Goal: Task Accomplishment & Management: Complete application form

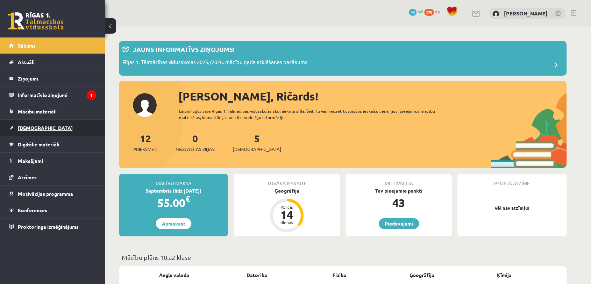
click at [71, 134] on link "[DEMOGRAPHIC_DATA]" at bounding box center [52, 128] width 87 height 16
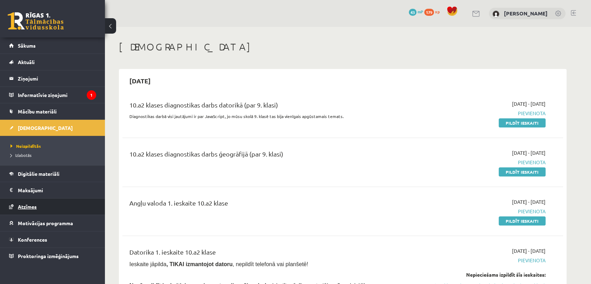
click at [59, 199] on link "Atzīmes" at bounding box center [52, 206] width 87 height 16
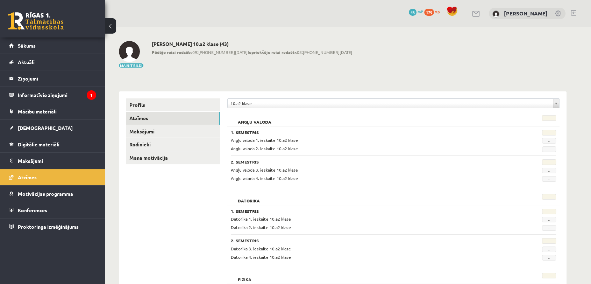
click at [546, 141] on span "-" at bounding box center [549, 141] width 14 height 6
drag, startPoint x: 546, startPoint y: 141, endPoint x: 542, endPoint y: 141, distance: 3.8
click at [540, 141] on div "-" at bounding box center [533, 140] width 56 height 7
click at [543, 141] on span "-" at bounding box center [549, 141] width 14 height 6
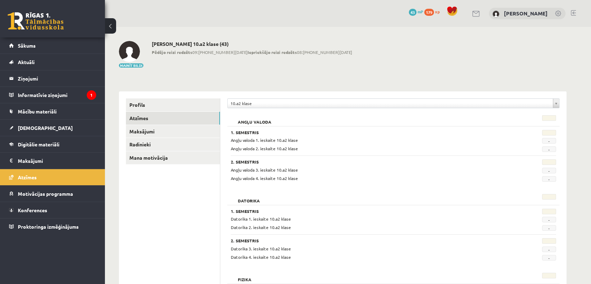
click at [543, 141] on span "-" at bounding box center [549, 141] width 14 height 6
click at [80, 188] on link "Motivācijas programma" at bounding box center [52, 193] width 87 height 16
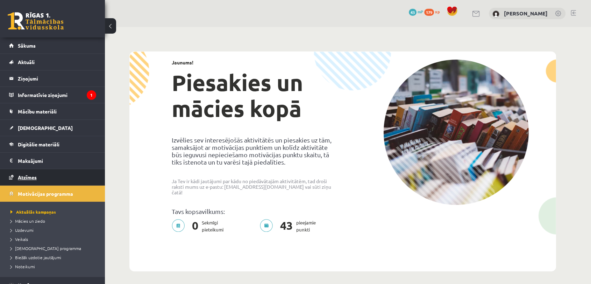
click at [76, 175] on link "Atzīmes" at bounding box center [52, 177] width 87 height 16
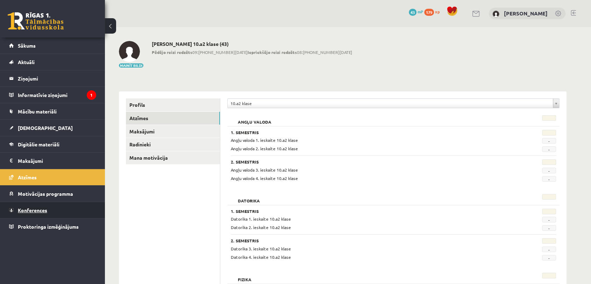
click at [59, 213] on link "Konferences" at bounding box center [52, 210] width 87 height 16
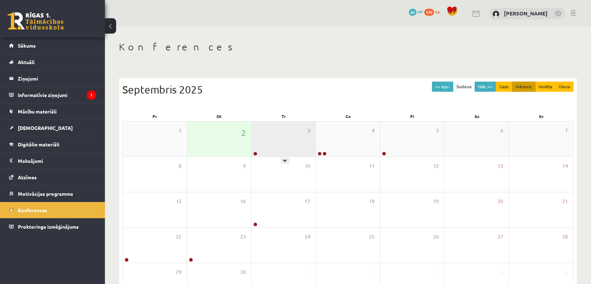
click at [294, 147] on div "3" at bounding box center [283, 138] width 64 height 35
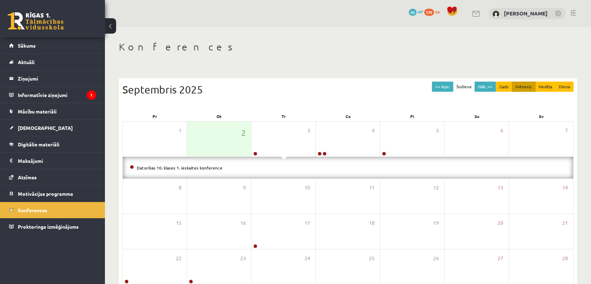
click at [136, 165] on li "Datorikas 10. klases 1. ieskaites konference" at bounding box center [348, 168] width 436 height 8
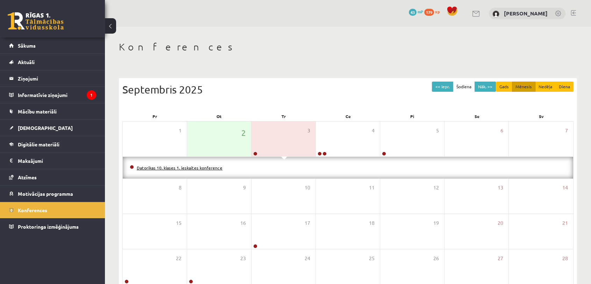
click at [156, 167] on link "Datorikas 10. klases 1. ieskaites konference" at bounding box center [180, 168] width 86 height 6
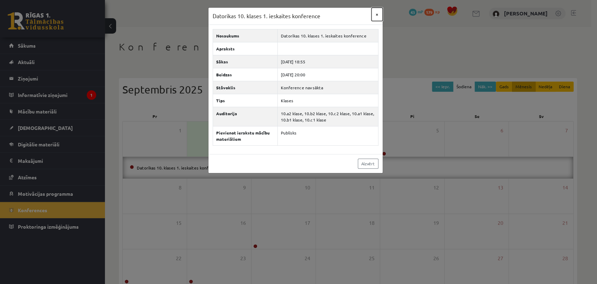
click at [376, 15] on button "×" at bounding box center [376, 14] width 11 height 13
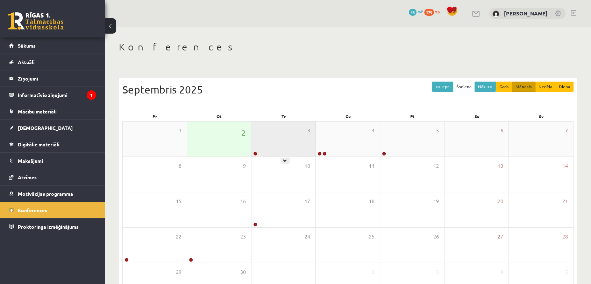
click at [262, 143] on div "3" at bounding box center [283, 138] width 64 height 35
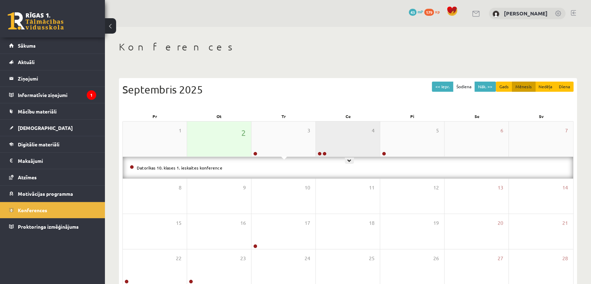
click at [324, 148] on div "4" at bounding box center [348, 138] width 64 height 35
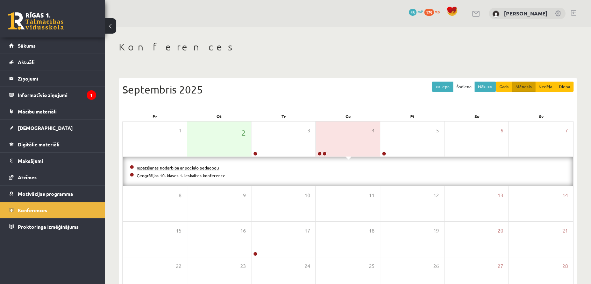
click at [178, 167] on link "Iepazīšanās nodarbība ar sociālo pedagogu" at bounding box center [178, 168] width 82 height 6
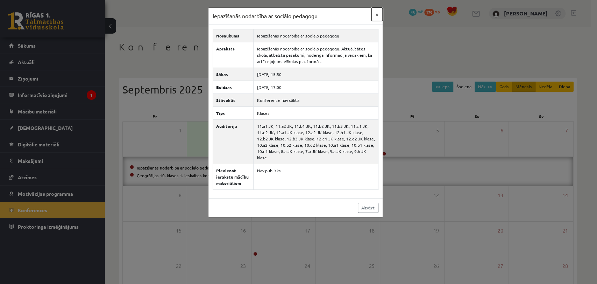
click at [378, 15] on button "×" at bounding box center [376, 14] width 11 height 13
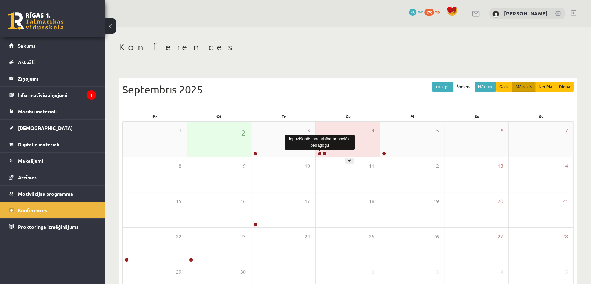
click at [321, 152] on link at bounding box center [319, 153] width 4 height 4
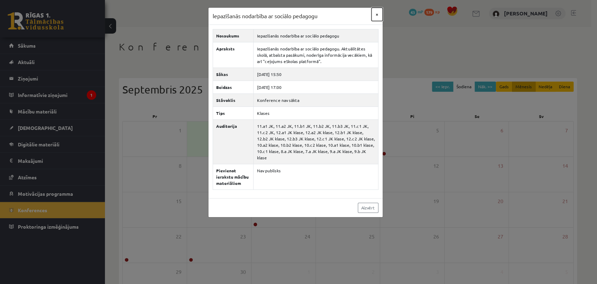
click at [373, 13] on button "×" at bounding box center [376, 14] width 11 height 13
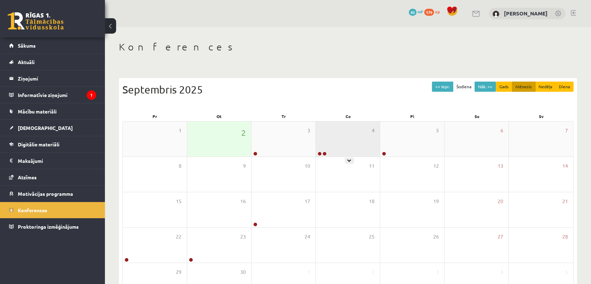
click at [358, 151] on div "4" at bounding box center [348, 138] width 64 height 35
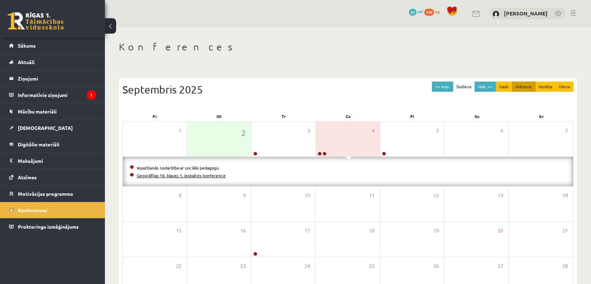
click at [193, 174] on link "Ģeogrāfijas 10. klases 1. ieskaites konference" at bounding box center [181, 175] width 89 height 6
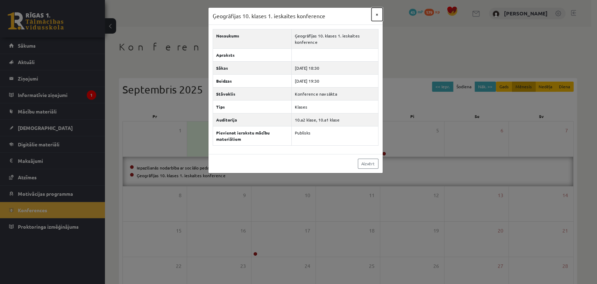
click at [377, 14] on button "×" at bounding box center [376, 14] width 11 height 13
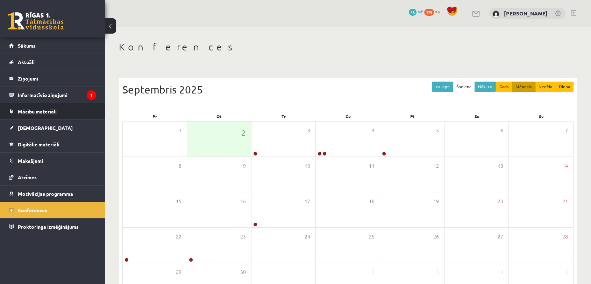
click at [47, 114] on link "Mācību materiāli" at bounding box center [52, 111] width 87 height 16
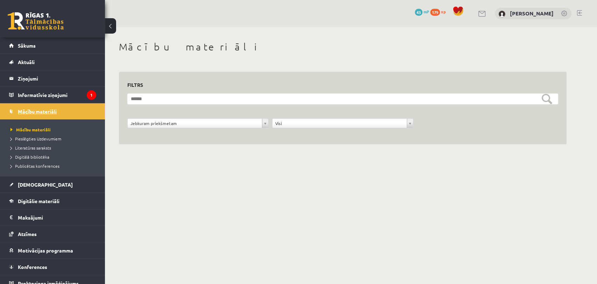
click at [36, 109] on span "Mācību materiāli" at bounding box center [37, 111] width 39 height 6
click at [36, 137] on span "Pieslēgties Uzdevumiem" at bounding box center [35, 139] width 51 height 6
click at [40, 126] on link "Mācību materiāli" at bounding box center [53, 129] width 87 height 6
click at [36, 48] on link "Sākums" at bounding box center [52, 45] width 87 height 16
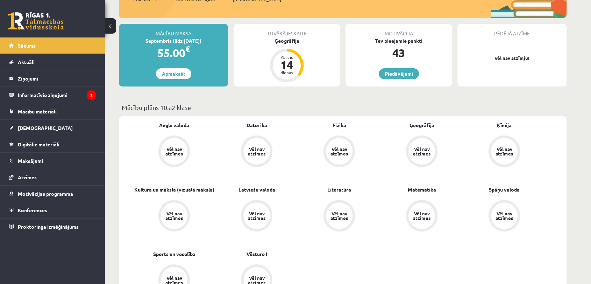
scroll to position [116, 0]
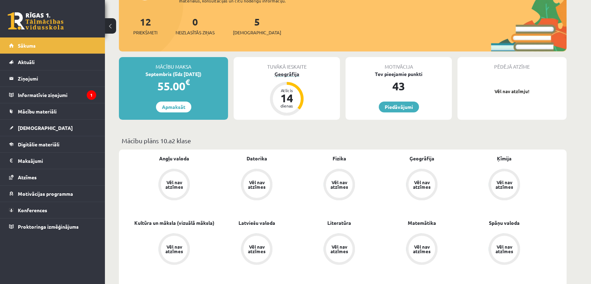
click at [292, 98] on div "14" at bounding box center [286, 97] width 21 height 11
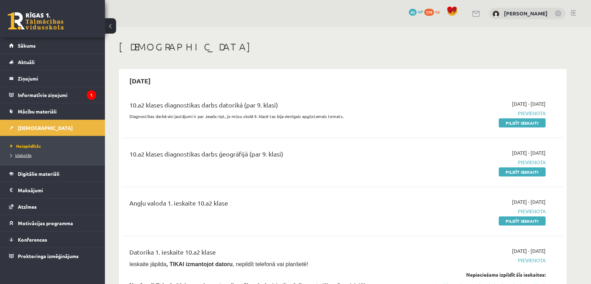
click at [24, 157] on span "Izlabotās" at bounding box center [20, 155] width 21 height 6
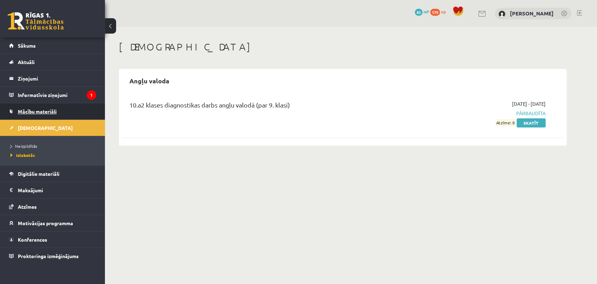
click at [37, 109] on span "Mācību materiāli" at bounding box center [37, 111] width 39 height 6
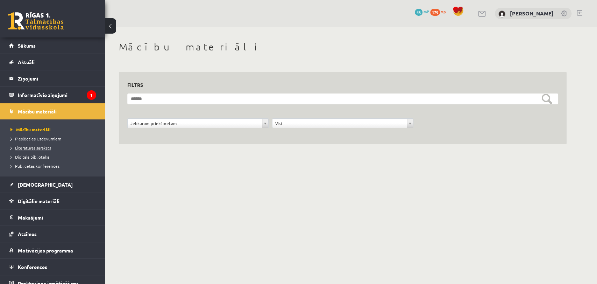
click at [39, 146] on span "Literatūras saraksts" at bounding box center [30, 148] width 41 height 6
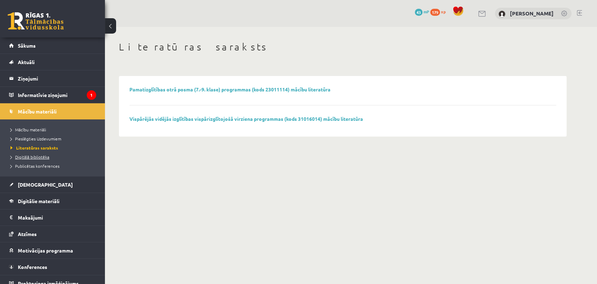
click at [38, 155] on span "Digitālā bibliotēka" at bounding box center [29, 157] width 39 height 6
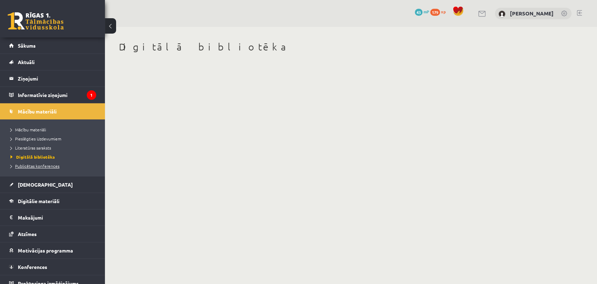
click at [41, 164] on span "Publicētas konferences" at bounding box center [34, 166] width 49 height 6
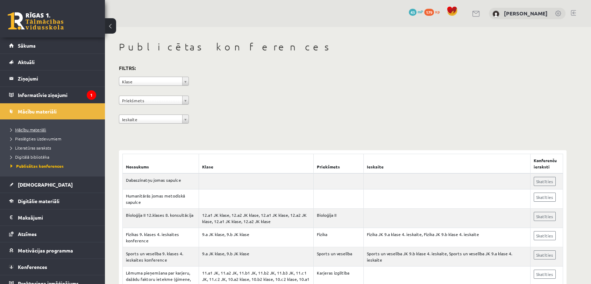
click at [37, 131] on span "Mācību materiāli" at bounding box center [28, 130] width 36 height 6
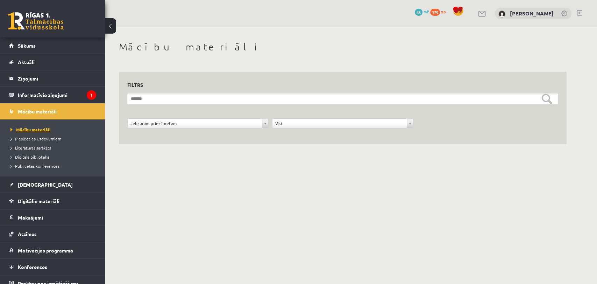
click at [37, 131] on span "Mācību materiāli" at bounding box center [30, 130] width 40 height 6
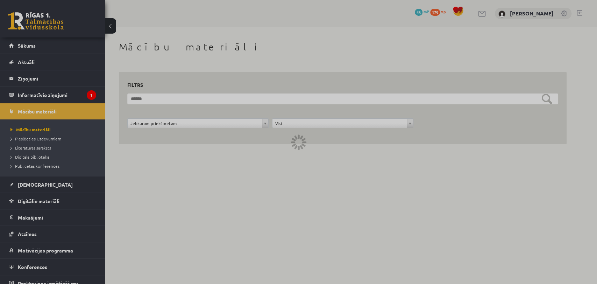
click at [37, 131] on div at bounding box center [298, 142] width 597 height 284
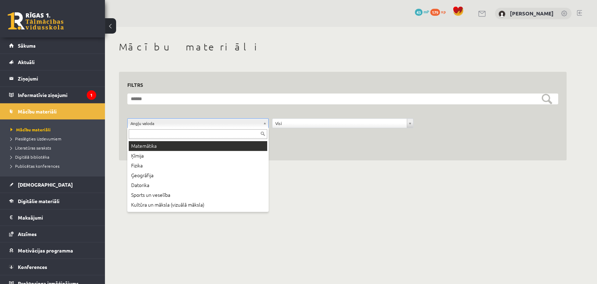
scroll to position [39, 0]
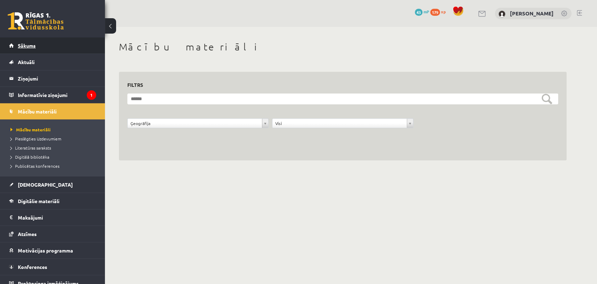
click at [61, 48] on link "Sākums" at bounding box center [52, 45] width 87 height 16
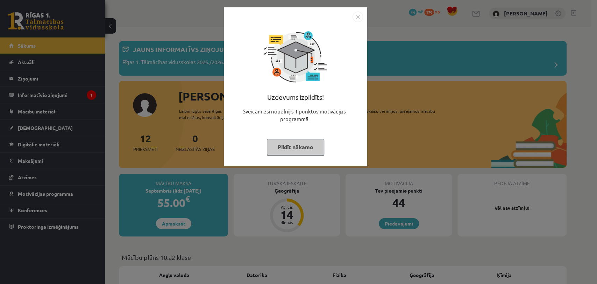
click at [286, 142] on button "Pildīt nākamo" at bounding box center [295, 147] width 57 height 16
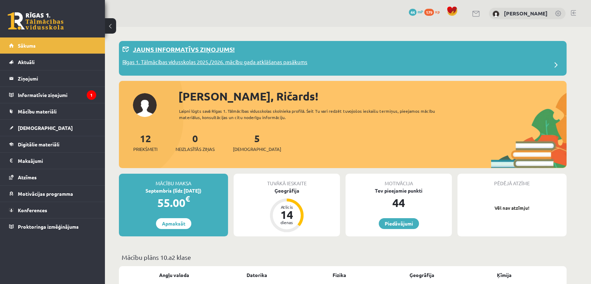
click at [204, 71] on div "Rīgas 1. Tālmācības vidusskolas 2025./2026. mācību gada atklāšanas pasākums" at bounding box center [342, 65] width 441 height 14
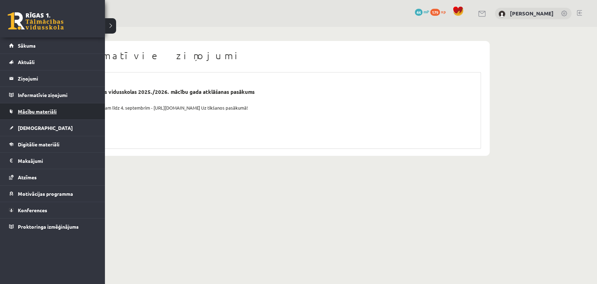
click at [43, 110] on span "Mācību materiāli" at bounding box center [37, 111] width 39 height 6
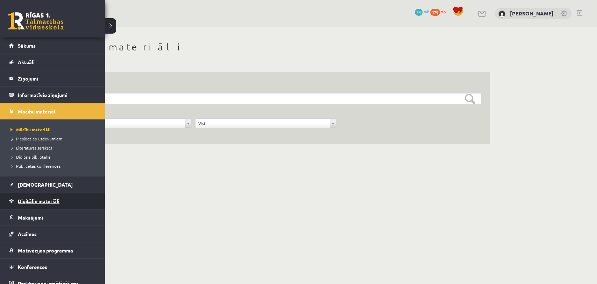
click at [45, 198] on span "Digitālie materiāli" at bounding box center [39, 201] width 42 height 6
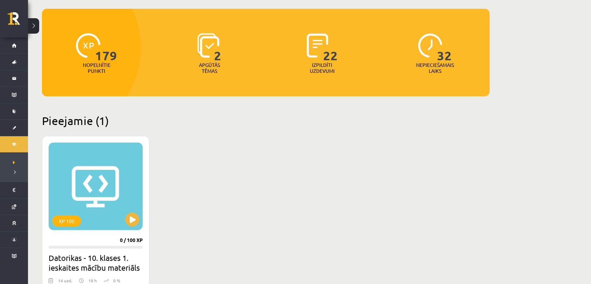
scroll to position [61, 0]
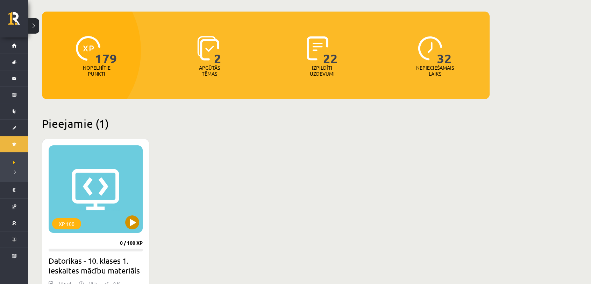
click at [109, 190] on div "XP 100" at bounding box center [96, 188] width 94 height 87
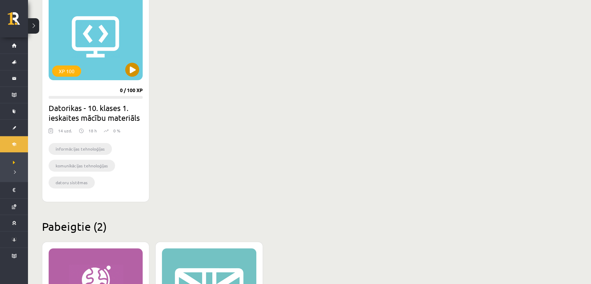
scroll to position [255, 0]
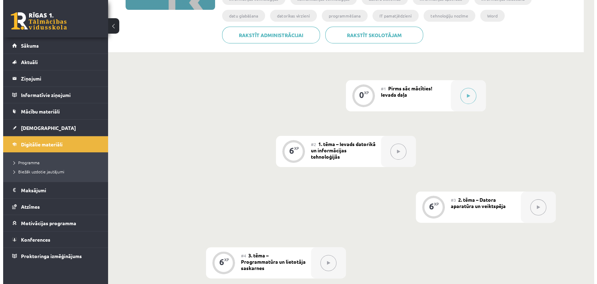
scroll to position [68, 0]
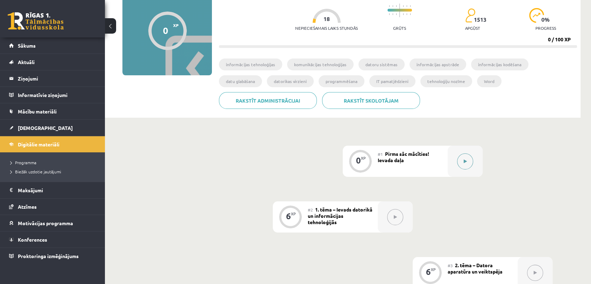
click at [464, 164] on button at bounding box center [465, 161] width 16 height 16
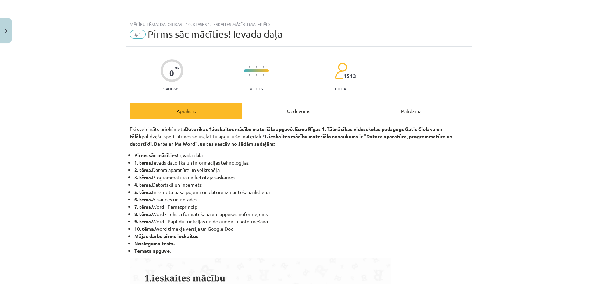
drag, startPoint x: 174, startPoint y: 122, endPoint x: 171, endPoint y: 136, distance: 14.0
drag, startPoint x: 171, startPoint y: 136, endPoint x: 102, endPoint y: 127, distance: 69.4
click at [102, 127] on div "Mācību tēma: Datorikas - 10. klases 1. ieskaites mācību materiāls #1 Pirms sāc …" at bounding box center [298, 142] width 597 height 284
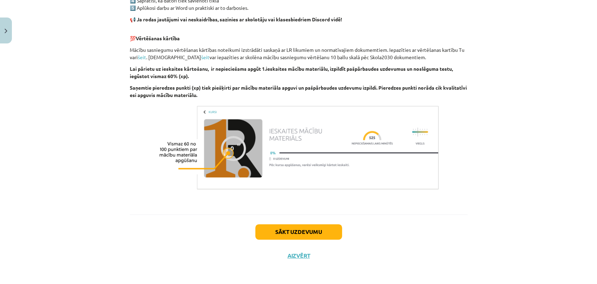
scroll to position [458, 0]
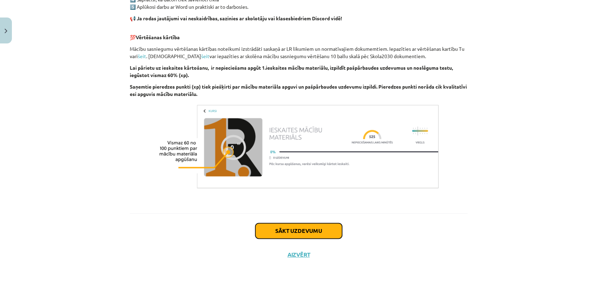
click at [271, 224] on button "Sākt uzdevumu" at bounding box center [298, 230] width 87 height 15
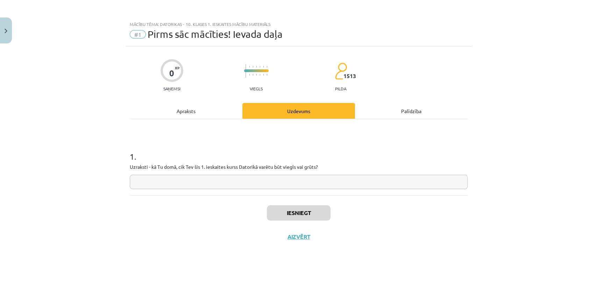
click at [157, 183] on input "text" at bounding box center [299, 181] width 338 height 14
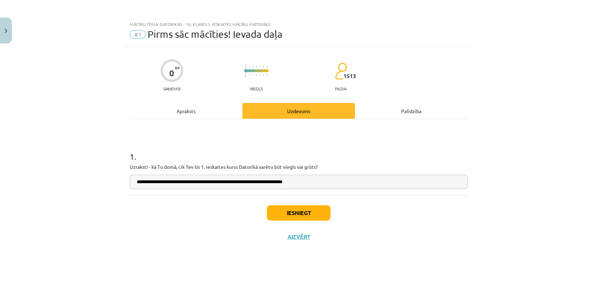
type input "**********"
click at [273, 208] on button "Iesniegt" at bounding box center [299, 212] width 64 height 15
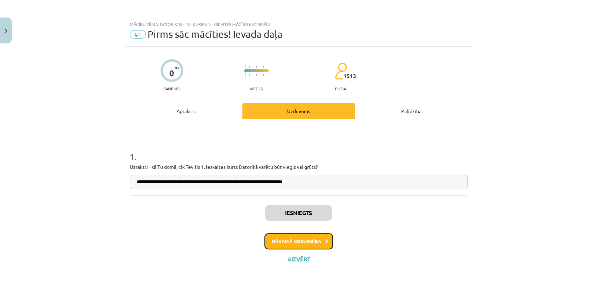
click at [305, 242] on button "Nākamā nodarbība" at bounding box center [298, 241] width 69 height 16
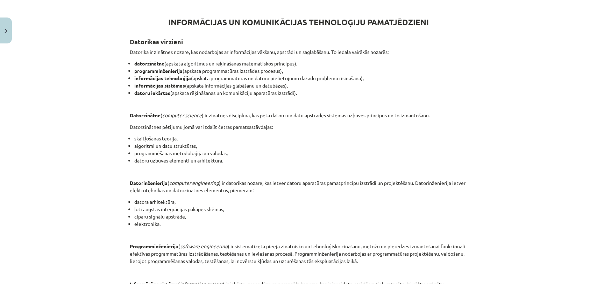
scroll to position [43, 0]
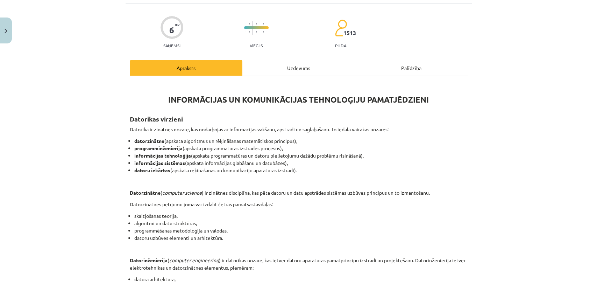
click at [243, 204] on p "Datorzinātnes pētījumu jomā var izdalīt četras pamatsastāvdaļas:" at bounding box center [299, 203] width 338 height 7
drag, startPoint x: 243, startPoint y: 204, endPoint x: 181, endPoint y: 180, distance: 65.6
click at [181, 180] on p at bounding box center [299, 180] width 338 height 7
click at [181, 179] on p at bounding box center [299, 180] width 338 height 7
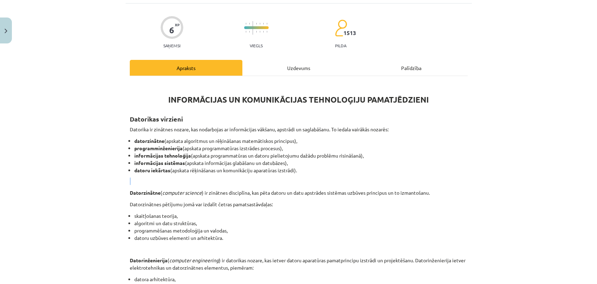
click at [181, 179] on p at bounding box center [299, 180] width 338 height 7
click at [158, 179] on p at bounding box center [299, 180] width 338 height 7
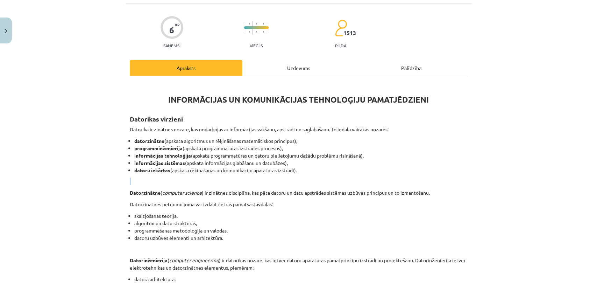
click at [158, 179] on p at bounding box center [299, 180] width 338 height 7
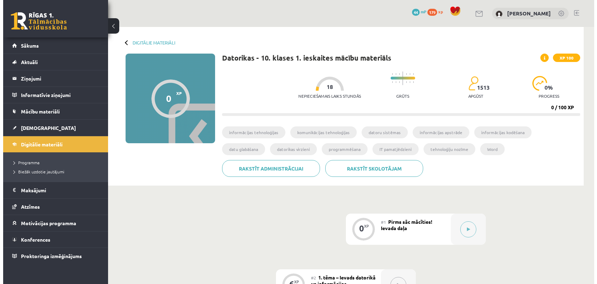
scroll to position [68, 0]
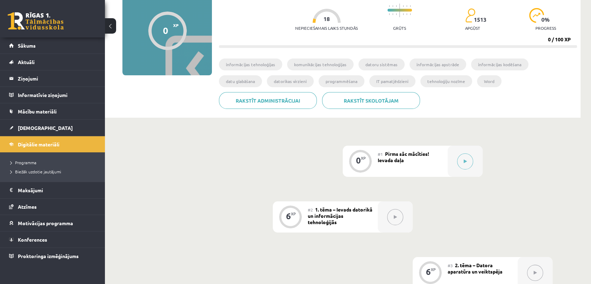
click at [392, 216] on button at bounding box center [395, 217] width 16 height 16
click at [458, 166] on div at bounding box center [465, 160] width 35 height 31
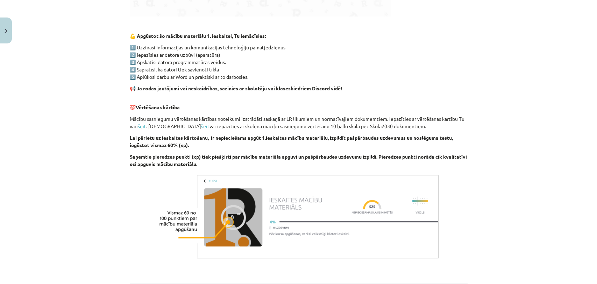
scroll to position [458, 0]
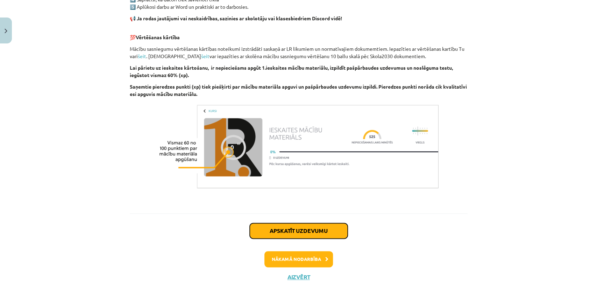
click at [298, 232] on button "Apskatīt uzdevumu" at bounding box center [299, 230] width 98 height 15
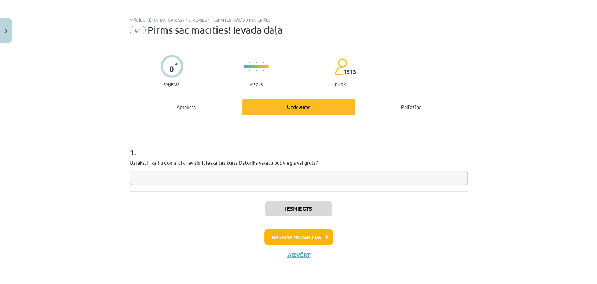
click at [142, 186] on div "1 . Uzraksti - kā Tu domā, cik Tev šis 1. ieskaites kurss Datorikā varētu būt v…" at bounding box center [299, 153] width 338 height 76
drag, startPoint x: 141, startPoint y: 186, endPoint x: 163, endPoint y: 175, distance: 24.9
click at [144, 185] on div "1 . Uzraksti - kā Tu domā, cik Tev šis 1. ieskaites kurss Datorikā varētu būt v…" at bounding box center [299, 153] width 338 height 76
drag, startPoint x: 286, startPoint y: 221, endPoint x: 286, endPoint y: 227, distance: 5.6
click at [286, 227] on div "Iesniegts Nākamā nodarbība Aizvērt" at bounding box center [299, 226] width 338 height 71
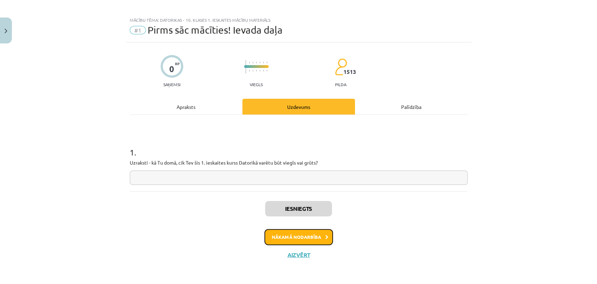
click at [285, 233] on button "Nākamā nodarbība" at bounding box center [298, 237] width 69 height 16
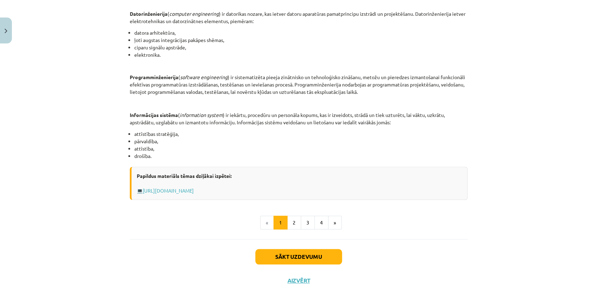
scroll to position [314, 0]
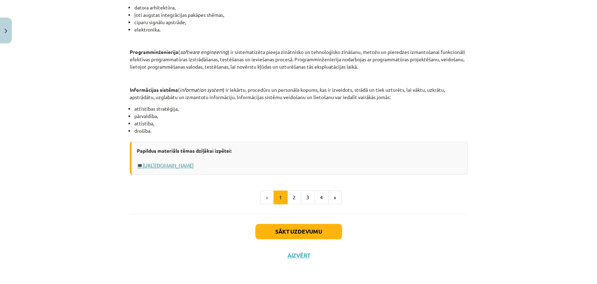
click at [175, 163] on link "Https://profizgl.lu.lv/mod/book/view.php?id=22319&chapterid=6858" at bounding box center [168, 165] width 51 height 6
click at [323, 232] on button "Sākt uzdevumu" at bounding box center [298, 230] width 87 height 15
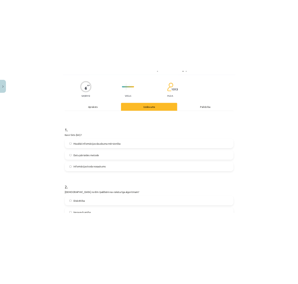
scroll to position [17, 0]
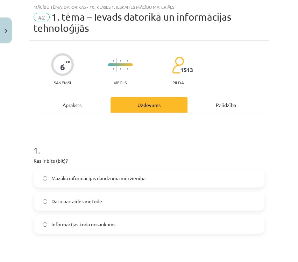
drag, startPoint x: 145, startPoint y: 33, endPoint x: 277, endPoint y: 24, distance: 132.5
click at [277, 24] on div "Mācību tēma: Datorikas - 10. klases 1. ieskaites mācību materiāls #2 1. tēma – …" at bounding box center [149, 131] width 298 height 262
click at [8, 23] on button "Close" at bounding box center [6, 30] width 12 height 26
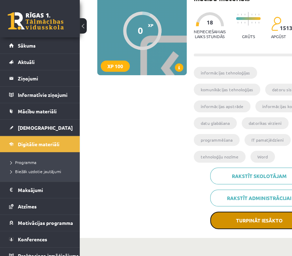
click at [250, 212] on button "Turpināt iesākto" at bounding box center [259, 220] width 98 height 17
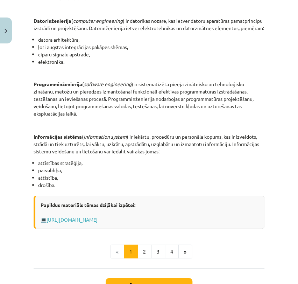
scroll to position [386, 0]
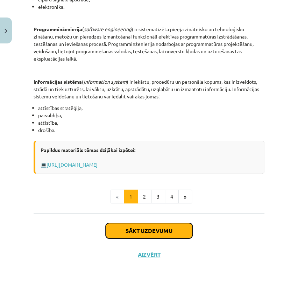
click at [144, 231] on button "Sākt uzdevumu" at bounding box center [149, 230] width 87 height 15
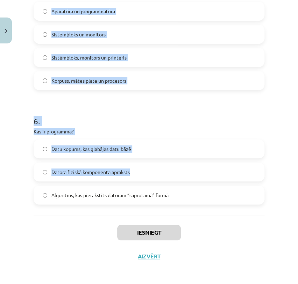
scroll to position [666, 0]
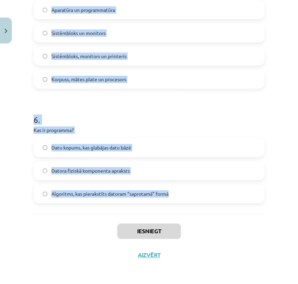
drag, startPoint x: 24, startPoint y: 156, endPoint x: 210, endPoint y: 200, distance: 190.3
click at [210, 200] on div "Mācību tēma: Datorikas - 10. klases 1. ieskaites mācību materiāls #2 1. tēma – …" at bounding box center [149, 142] width 298 height 284
copy form "Kas ir bits (bit)? Mazākā informācijas daudzuma mērvienība Datu pārraides metod…"
click at [164, 115] on h1 "6 ." at bounding box center [149, 113] width 231 height 22
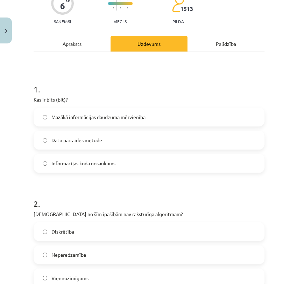
scroll to position [44, 0]
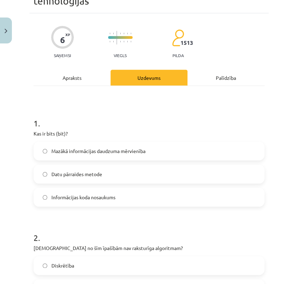
click at [125, 147] on span "Mazākā informācijas daudzuma mērvienība" at bounding box center [98, 150] width 94 height 7
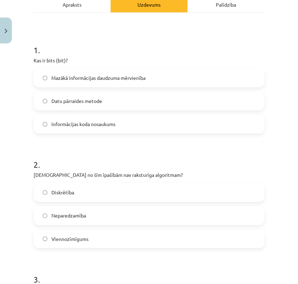
scroll to position [122, 0]
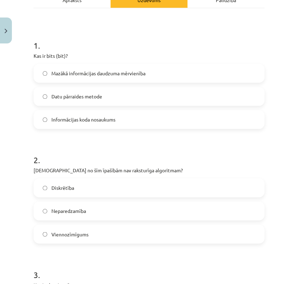
click at [113, 236] on label "Viennozīmīgums" at bounding box center [148, 233] width 229 height 17
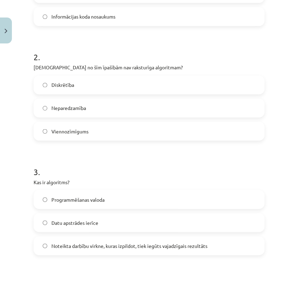
scroll to position [238, 0]
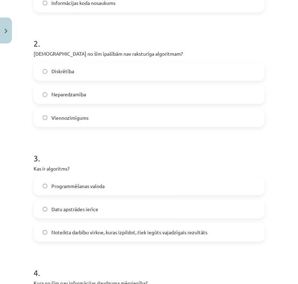
click at [112, 234] on span "Noteikta darbību virkne, kuras izpildot, tiek iegūts vajadzīgais rezultāts" at bounding box center [129, 231] width 156 height 7
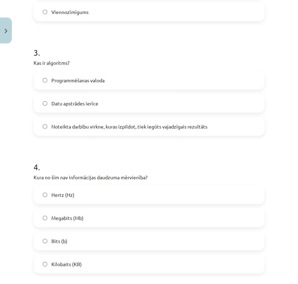
scroll to position [355, 0]
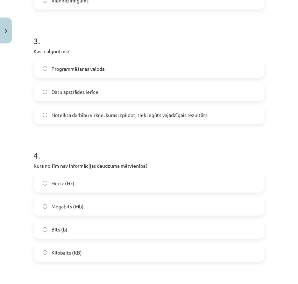
click at [104, 208] on label "Megabits (Mb)" at bounding box center [148, 205] width 229 height 17
click at [89, 237] on label "Bits (b)" at bounding box center [148, 228] width 229 height 17
click at [90, 208] on label "Megabits (Mb)" at bounding box center [148, 205] width 229 height 17
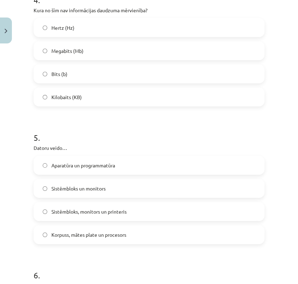
scroll to position [549, 0]
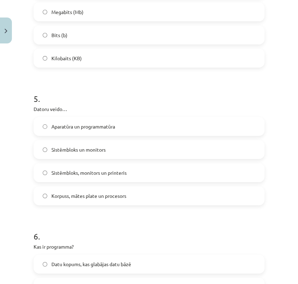
click at [115, 154] on label "Sistēmbloks un monitors" at bounding box center [148, 149] width 229 height 17
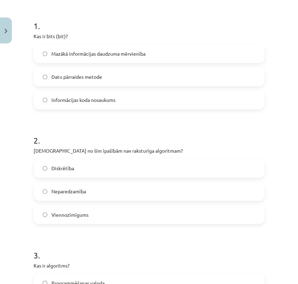
scroll to position [155, 0]
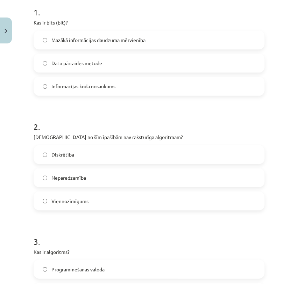
click at [101, 179] on label "Neparedzamība" at bounding box center [148, 177] width 229 height 17
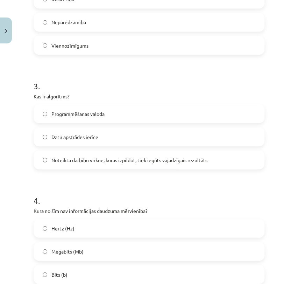
scroll to position [388, 0]
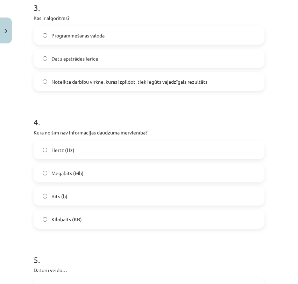
click at [79, 145] on label "Hertz (Hz)" at bounding box center [148, 149] width 229 height 17
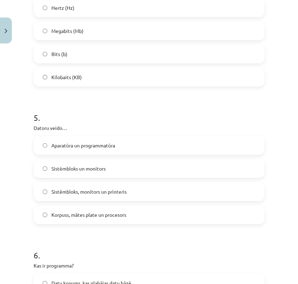
scroll to position [544, 0]
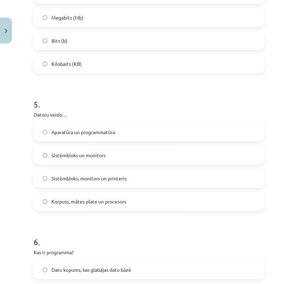
click at [115, 137] on label "Aparatūra un programmatūra" at bounding box center [148, 131] width 229 height 17
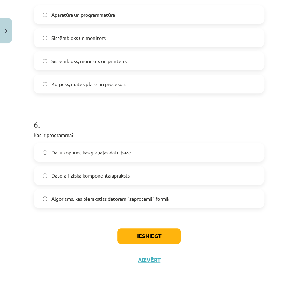
scroll to position [666, 0]
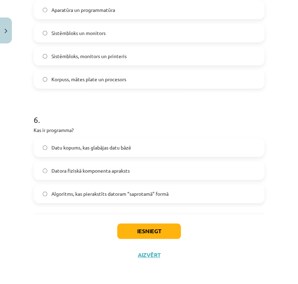
click at [99, 188] on label "Algoritms, kas pierakstīts datoram “saprotamā” formā" at bounding box center [148, 193] width 229 height 17
click at [145, 227] on button "Iesniegt" at bounding box center [149, 230] width 64 height 15
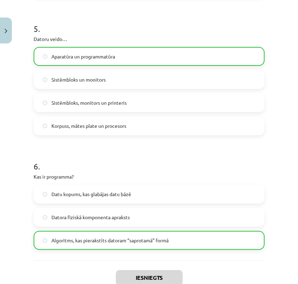
scroll to position [688, 0]
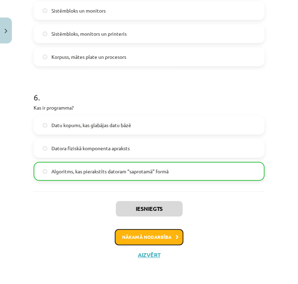
click at [137, 231] on button "Nākamā nodarbība" at bounding box center [149, 237] width 69 height 16
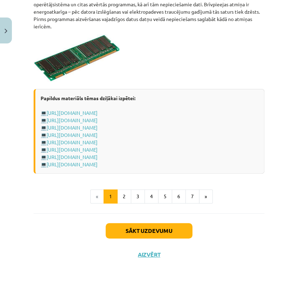
scroll to position [1339, 0]
click at [159, 235] on button "Sākt uzdevumu" at bounding box center [149, 230] width 87 height 15
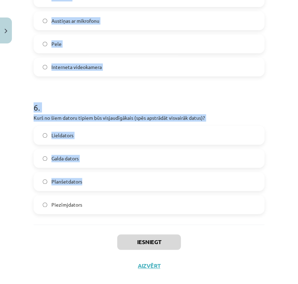
scroll to position [747, 0]
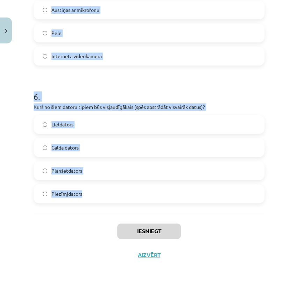
drag, startPoint x: 30, startPoint y: 149, endPoint x: 137, endPoint y: 190, distance: 114.6
copy form "Kura ir visietilpīgākā atmiņas ierīce? Cietais disks (Hard Disk Drive – HDD) At…"
click at [160, 92] on h1 "6 ." at bounding box center [149, 90] width 231 height 22
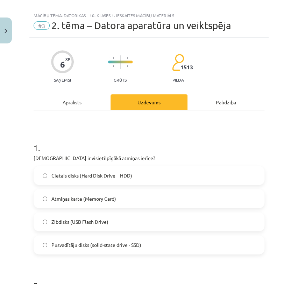
scroll to position [0, 0]
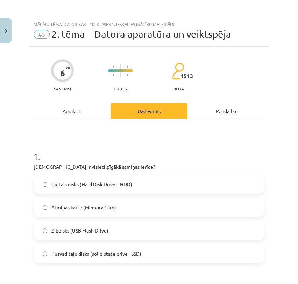
click at [133, 181] on label "Cietais disks (Hard Disk Drive – HDD)" at bounding box center [148, 183] width 229 height 17
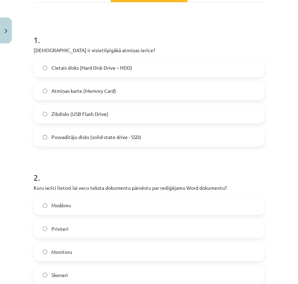
scroll to position [155, 0]
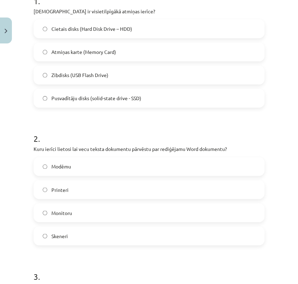
click at [95, 230] on label "Skeneri" at bounding box center [148, 235] width 229 height 17
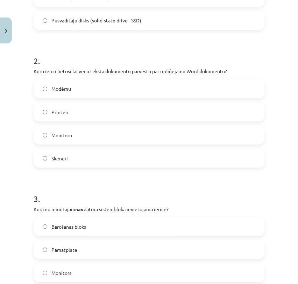
scroll to position [272, 0]
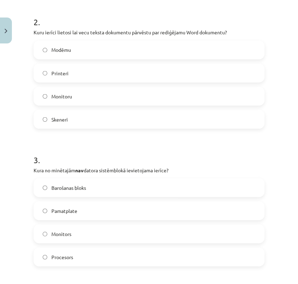
click at [68, 237] on label "Monitors" at bounding box center [148, 232] width 229 height 17
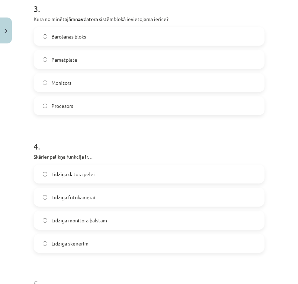
scroll to position [427, 0]
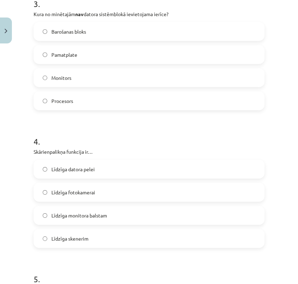
click at [147, 166] on label "Līdzīga datora pelei" at bounding box center [148, 168] width 229 height 17
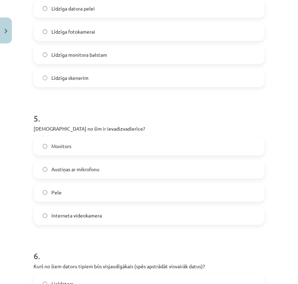
scroll to position [621, 0]
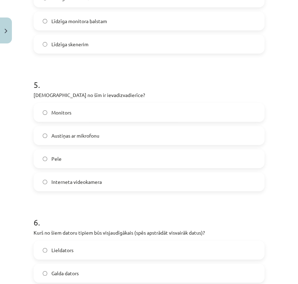
click at [140, 130] on label "Austiņas ar mikrofonu" at bounding box center [148, 135] width 229 height 17
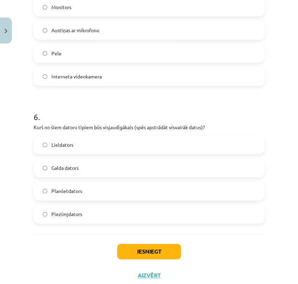
scroll to position [738, 0]
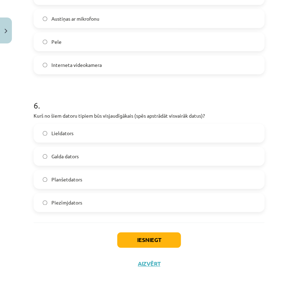
click at [115, 130] on label "Lieldators" at bounding box center [148, 132] width 229 height 17
click at [169, 236] on button "Iesniegt" at bounding box center [149, 239] width 64 height 15
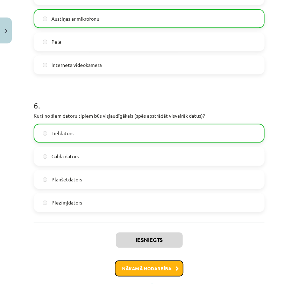
click at [176, 269] on icon at bounding box center [177, 268] width 3 height 5
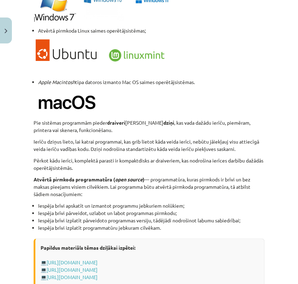
scroll to position [755, 0]
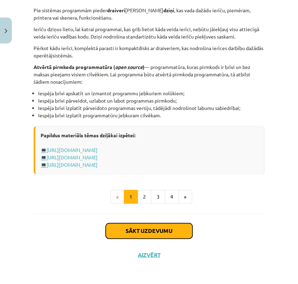
click at [161, 238] on button "Sākt uzdevumu" at bounding box center [149, 230] width 87 height 15
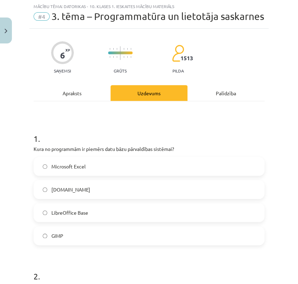
scroll to position [17, 0]
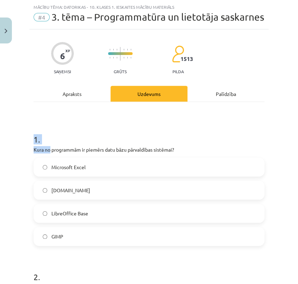
drag, startPoint x: 28, startPoint y: 151, endPoint x: 50, endPoint y: 155, distance: 22.3
click at [50, 155] on div "Mācību tēma: Datorikas - 10. klases 1. ieskaites mācību materiāls #4 3. tēma – …" at bounding box center [149, 142] width 298 height 284
click at [56, 144] on h1 "1 ." at bounding box center [149, 133] width 231 height 22
click at [45, 144] on h1 "1 ." at bounding box center [149, 133] width 231 height 22
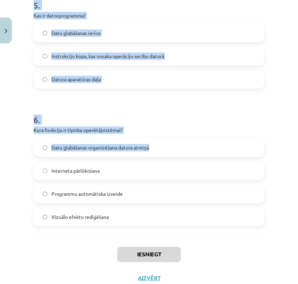
scroll to position [712, 0]
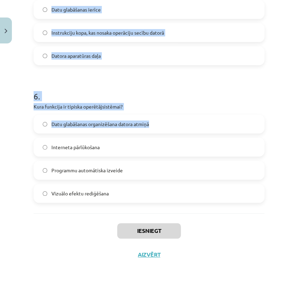
drag, startPoint x: 31, startPoint y: 157, endPoint x: 138, endPoint y: 210, distance: 119.2
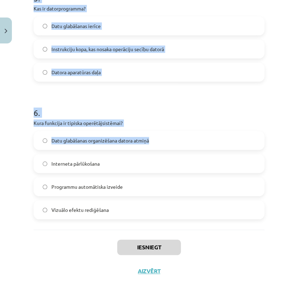
scroll to position [635, 0]
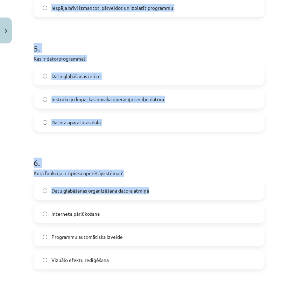
copy form "Kura no programmām ir piemērs datu bāzu pārvaldības sistēmai? Microsoft Excel P…"
click at [136, 165] on h1 "6 ." at bounding box center [149, 156] width 231 height 22
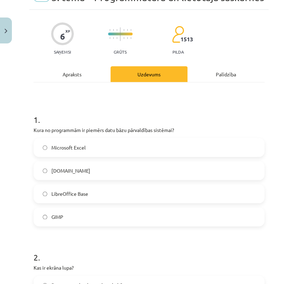
scroll to position [13, 0]
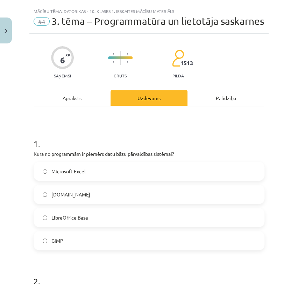
click at [88, 226] on label "LibreOffice Base" at bounding box center [148, 216] width 229 height 17
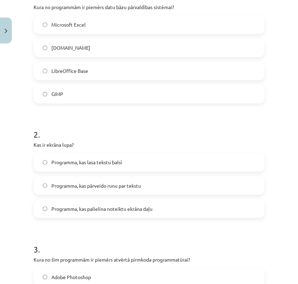
scroll to position [207, 0]
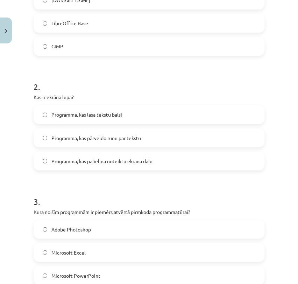
click at [114, 169] on label "Programma, kas palielina noteiktu ekrāna daļu" at bounding box center [148, 160] width 229 height 17
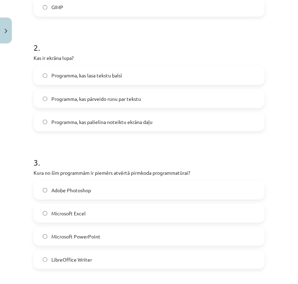
scroll to position [285, 0]
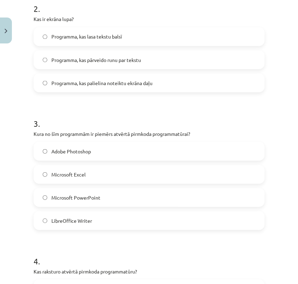
click at [78, 227] on label "LibreOffice Writer" at bounding box center [148, 219] width 229 height 17
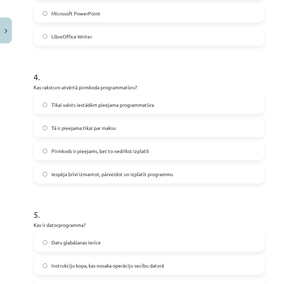
scroll to position [518, 0]
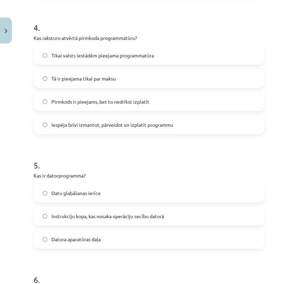
click at [83, 128] on span "Iespēja brīvi izmantot, pārveidot un izplatīt programmu" at bounding box center [112, 124] width 122 height 7
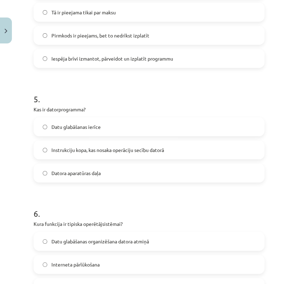
scroll to position [635, 0]
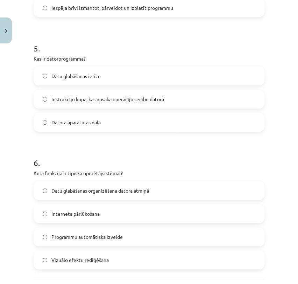
click at [68, 103] on span "Instrukciju kopa, kas nosaka operāciju secību datorā" at bounding box center [107, 98] width 113 height 7
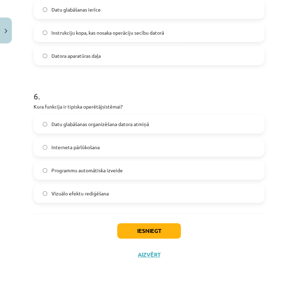
scroll to position [712, 0]
click at [93, 126] on span "Datu glabāšanas organizēšana datora atmiņā" at bounding box center [100, 123] width 98 height 7
click at [129, 223] on button "Iesniegt" at bounding box center [149, 230] width 64 height 15
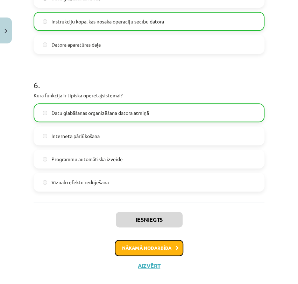
click at [151, 254] on button "Nākamā nodarbība" at bounding box center [149, 248] width 69 height 16
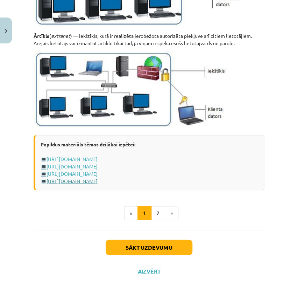
scroll to position [922, 0]
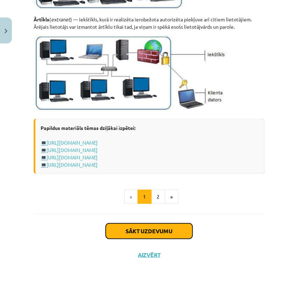
click at [163, 230] on button "Sākt uzdevumu" at bounding box center [149, 230] width 87 height 15
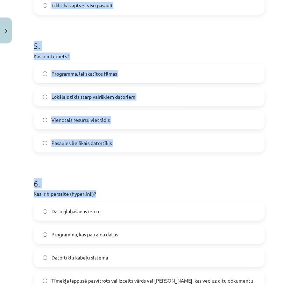
scroll to position [747, 0]
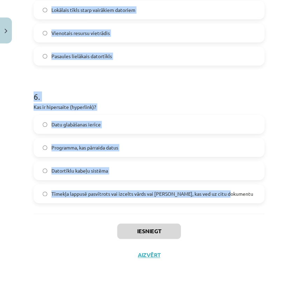
drag, startPoint x: 28, startPoint y: 147, endPoint x: 250, endPoint y: 191, distance: 226.8
click at [250, 191] on div "Mācību tēma: Datorikas - 10. klases 1. ieskaites mācību materiāls #5 4. tēma – …" at bounding box center [149, 142] width 298 height 284
copy form "1 . Kas ir datortīkls? Mājas lapu uzglabāšanas vieta Tīmekļa vietne Datoru un a…"
click at [147, 92] on h1 "6 ." at bounding box center [149, 90] width 231 height 22
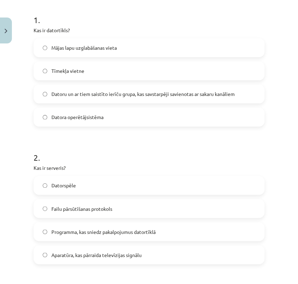
scroll to position [87, 0]
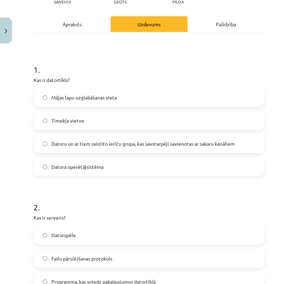
click at [100, 140] on span "Datoru un ar tiem saistīto ierīču grupa, kas savstarpēji savienotas ar sakaru k…" at bounding box center [142, 143] width 183 height 7
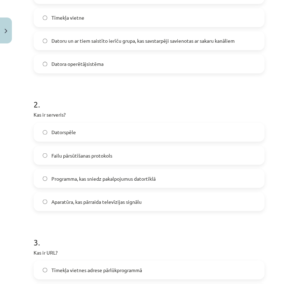
scroll to position [242, 0]
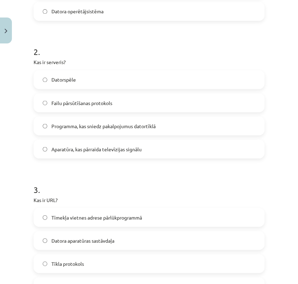
click at [152, 127] on span "Programma, kas sniedz pakalpojumus datortīklā" at bounding box center [103, 125] width 104 height 7
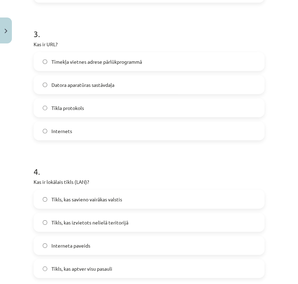
scroll to position [397, 0]
click at [155, 63] on label "Tīmekļa vietnes adrese pārlūkprogrammā" at bounding box center [148, 61] width 229 height 17
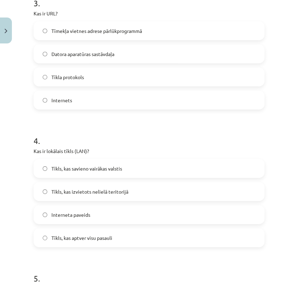
scroll to position [475, 0]
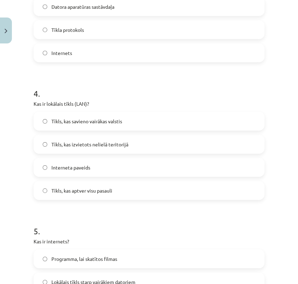
click at [109, 145] on span "Tīkls, kas izvietots nelielā teritorijā" at bounding box center [89, 144] width 77 height 7
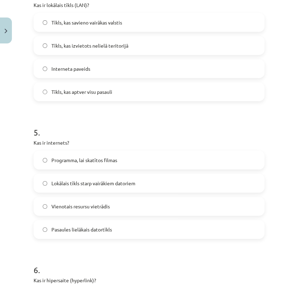
scroll to position [592, 0]
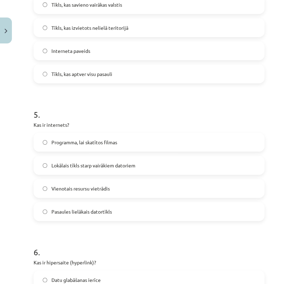
click at [114, 187] on label "Vienotais resursu vietrādis" at bounding box center [148, 187] width 229 height 17
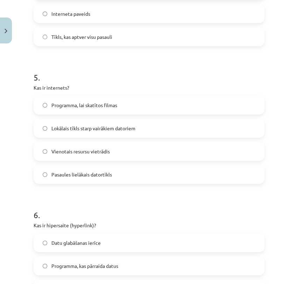
scroll to position [708, 0]
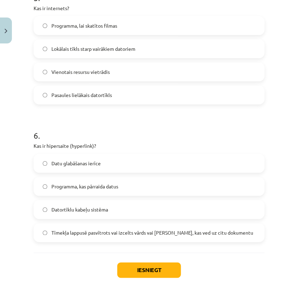
click at [101, 210] on span "Datortīklu kabeļu sistēma" at bounding box center [79, 209] width 57 height 7
click at [159, 269] on button "Iesniegt" at bounding box center [149, 269] width 64 height 15
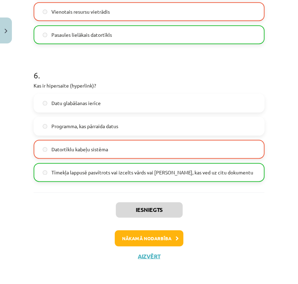
scroll to position [769, 0]
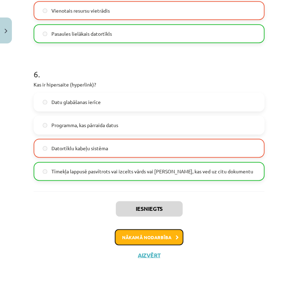
click at [144, 238] on button "Nākamā nodarbība" at bounding box center [149, 237] width 69 height 16
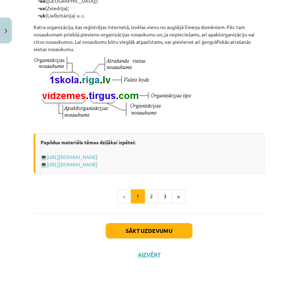
scroll to position [406, 0]
click at [149, 238] on button "Sākt uzdevumu" at bounding box center [149, 230] width 87 height 15
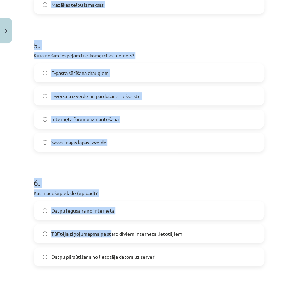
scroll to position [712, 0]
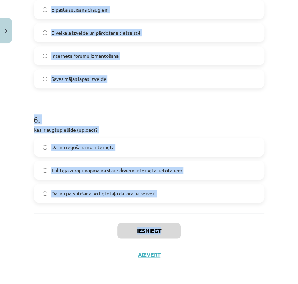
drag, startPoint x: 33, startPoint y: 161, endPoint x: 263, endPoint y: 222, distance: 237.7
click at [263, 222] on div "Mācību tēma: Datorikas - 10. klases 1. ieskaites mācību materiāls #6 5. tēma – …" at bounding box center [149, 142] width 298 height 284
click at [210, 221] on div "Iesniegt Aizvērt" at bounding box center [149, 237] width 231 height 49
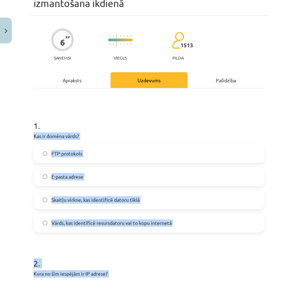
scroll to position [0, 0]
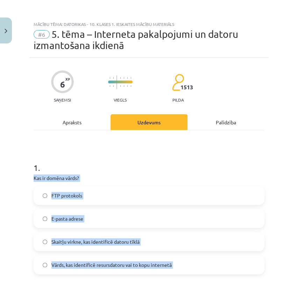
drag, startPoint x: 157, startPoint y: 194, endPoint x: 84, endPoint y: 170, distance: 77.2
copy form "Kas ir domēna vārds? FTP protokols E-pasta adrese Skaitļu virkne, kas identific…"
click at [185, 170] on h1 "1 ." at bounding box center [149, 161] width 231 height 22
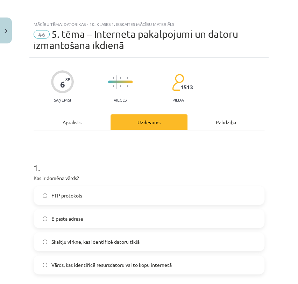
click at [55, 268] on label "Vārds, kas identificē resursdatoru vai to kopu internetā" at bounding box center [148, 264] width 229 height 17
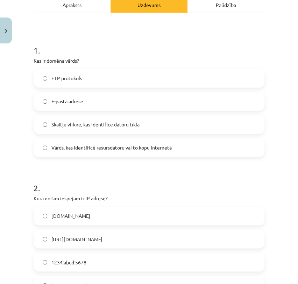
scroll to position [155, 0]
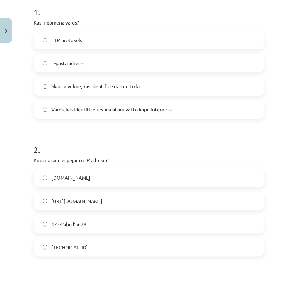
click at [86, 241] on label "192.100.81.101" at bounding box center [148, 246] width 229 height 17
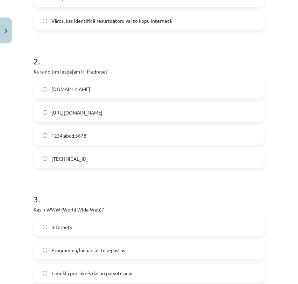
scroll to position [311, 0]
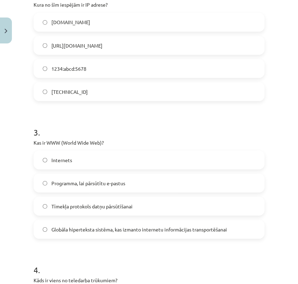
click at [74, 206] on span "Tīmekļa protokols datņu pārsūtīšanai" at bounding box center [91, 205] width 81 height 7
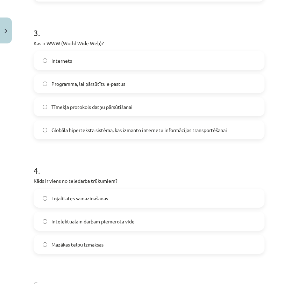
scroll to position [427, 0]
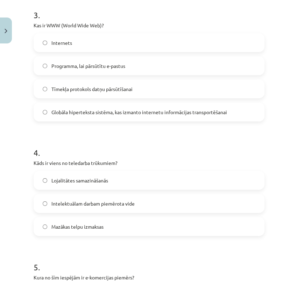
click at [114, 180] on label "Lojalitātes samazināšanās" at bounding box center [148, 179] width 229 height 17
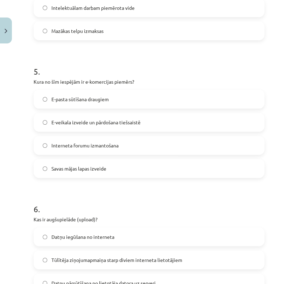
scroll to position [621, 0]
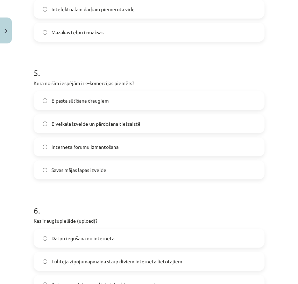
click at [102, 125] on span "E-veikala izveide un pārdošana tiešsaistē" at bounding box center [95, 123] width 89 height 7
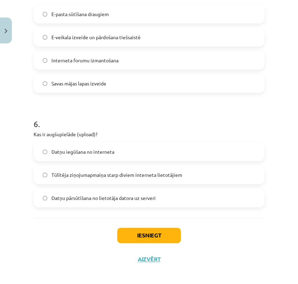
scroll to position [712, 0]
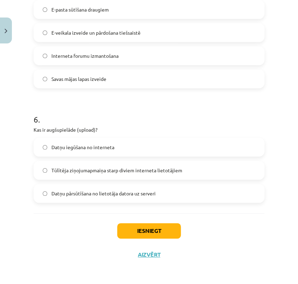
click at [86, 186] on label "Datņu pārsūtīšana no lietotāja datora uz serveri" at bounding box center [148, 192] width 229 height 17
click at [147, 224] on button "Iesniegt" at bounding box center [149, 230] width 64 height 15
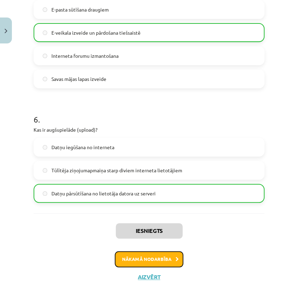
click at [150, 258] on button "Nākamā nodarbība" at bounding box center [149, 259] width 69 height 16
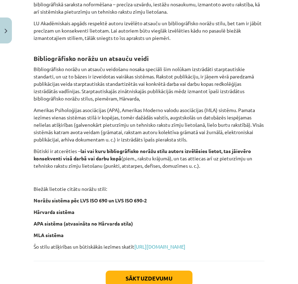
scroll to position [325, 0]
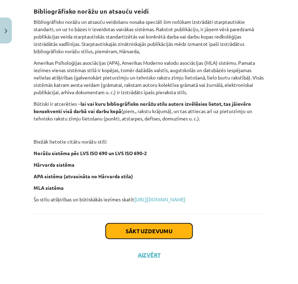
click at [144, 228] on button "Sākt uzdevumu" at bounding box center [149, 230] width 87 height 15
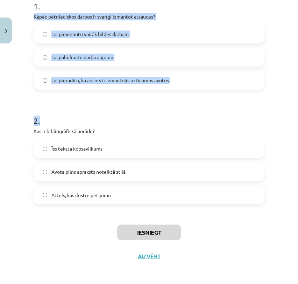
scroll to position [151, 0]
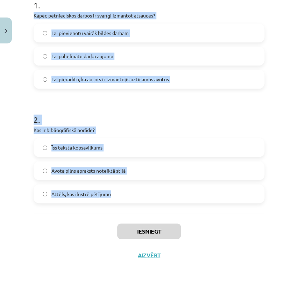
drag, startPoint x: 30, startPoint y: 93, endPoint x: 152, endPoint y: 185, distance: 153.0
click at [152, 188] on div "2 XP Saņemsi Viegls 1513 pilda Apraksts Uzdevums Palīdzība 1 . Kāpēc pētniecisk…" at bounding box center [148, 80] width 239 height 371
copy form "Kāpēc pētnieciskos darbos ir svarīgi izmantot atsauces? Lai pievienotu vairāk b…"
click at [180, 117] on h1 "2 ." at bounding box center [149, 113] width 231 height 22
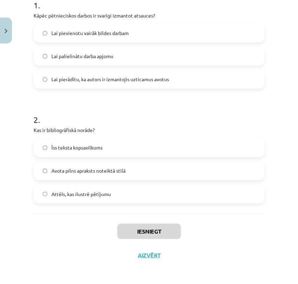
click at [123, 173] on span "Avota pilns apraksts noteiktā stilā" at bounding box center [88, 170] width 74 height 7
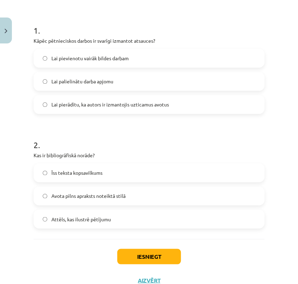
scroll to position [73, 0]
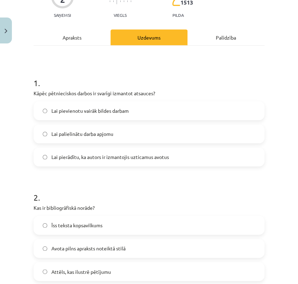
click at [153, 137] on label "Lai palielinātu darba apjomu" at bounding box center [148, 133] width 229 height 17
click at [146, 149] on label "Lai pierādītu, ka autors ir izmantojis uzticamus avotus" at bounding box center [148, 156] width 229 height 17
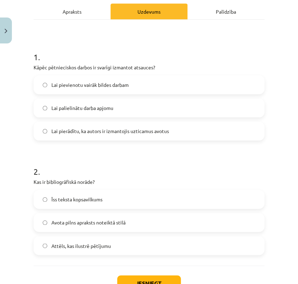
scroll to position [151, 0]
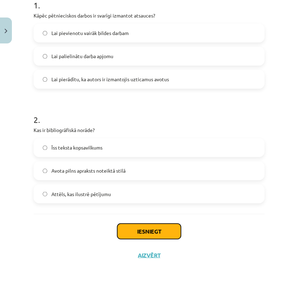
click at [134, 230] on button "Iesniegt" at bounding box center [149, 230] width 64 height 15
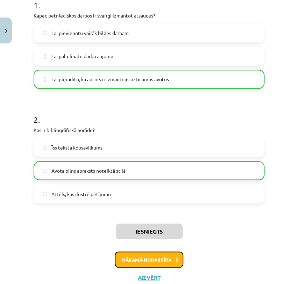
click at [154, 261] on button "Nākamā nodarbība" at bounding box center [149, 259] width 69 height 16
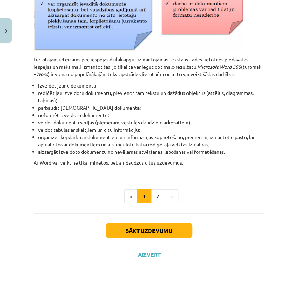
scroll to position [349, 0]
click at [154, 228] on button "Sākt uzdevumu" at bounding box center [149, 230] width 87 height 15
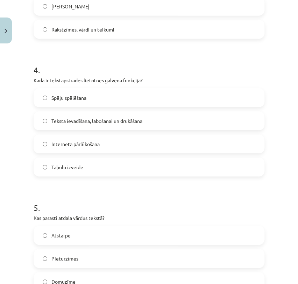
scroll to position [587, 0]
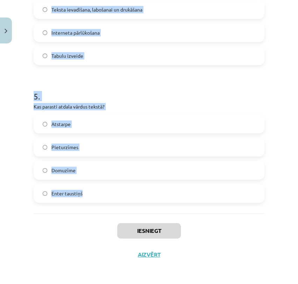
drag, startPoint x: 39, startPoint y: 148, endPoint x: 135, endPoint y: 191, distance: 104.6
copy form "Ko tekstapstrādes lietotnes parasti piedāvā papildus teksta ievadei? Video redi…"
click at [228, 99] on h1 "5 ." at bounding box center [149, 90] width 231 height 22
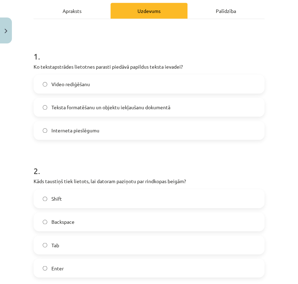
scroll to position [81, 0]
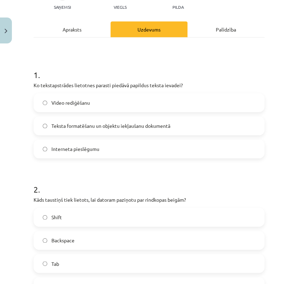
click at [137, 121] on label "Teksta formatēšanu un objektu iekļaušanu dokumentā" at bounding box center [148, 125] width 229 height 17
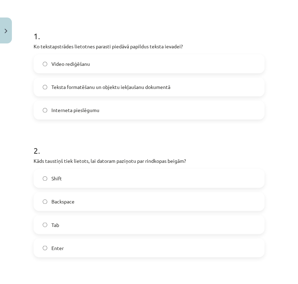
scroll to position [159, 0]
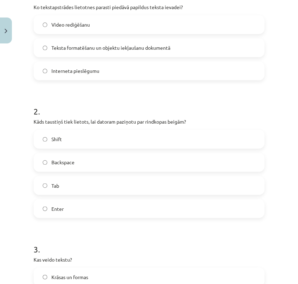
click at [105, 199] on label "Enter" at bounding box center [148, 207] width 229 height 17
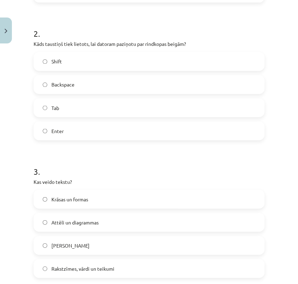
scroll to position [276, 0]
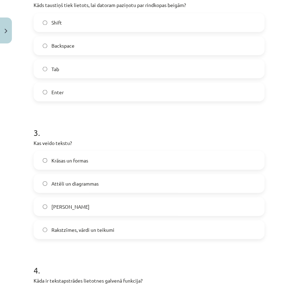
click at [94, 226] on span "Rakstzīmes, vārdi un teikumi" at bounding box center [82, 229] width 63 height 7
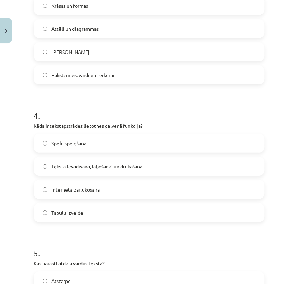
scroll to position [431, 0]
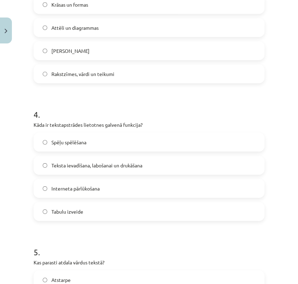
click at [158, 167] on label "Teksta ievadīšana, labošanai un drukāšana" at bounding box center [148, 164] width 229 height 17
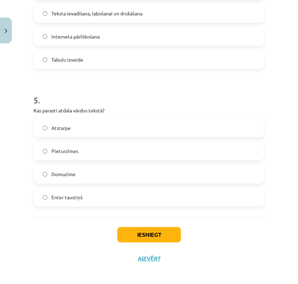
scroll to position [587, 0]
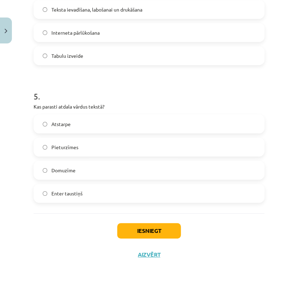
click at [104, 121] on label "Atstarpe" at bounding box center [148, 123] width 229 height 17
click at [166, 227] on button "Iesniegt" at bounding box center [149, 230] width 64 height 15
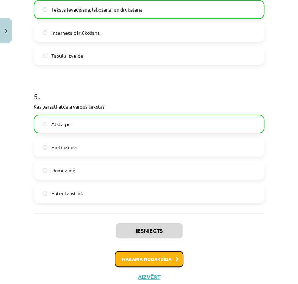
click at [163, 260] on button "Nākamā nodarbība" at bounding box center [149, 259] width 69 height 16
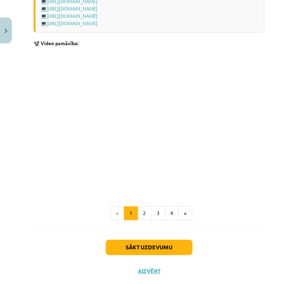
scroll to position [1413, 0]
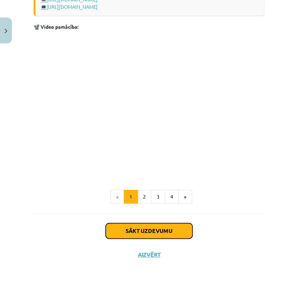
click at [129, 227] on button "Sākt uzdevumu" at bounding box center [149, 230] width 87 height 15
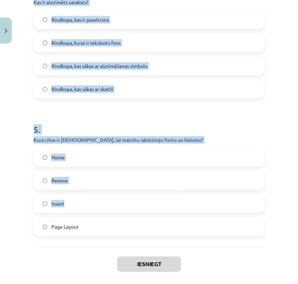
scroll to position [627, 0]
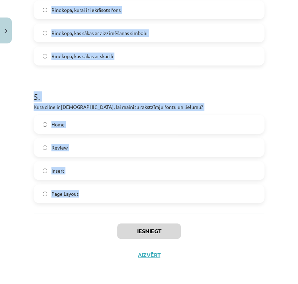
drag, startPoint x: 23, startPoint y: 156, endPoint x: 140, endPoint y: 202, distance: 125.3
click at [140, 202] on div "Mācību tēma: Datorikas - 10. klases 1. ieskaites mācību materiāls #9 8. tēma – …" at bounding box center [149, 142] width 298 height 284
copy form "Kāds ir rezultāts, ja lieto "tOGGLE cASE" opciju teksta formatēšanai? Katrs vār…"
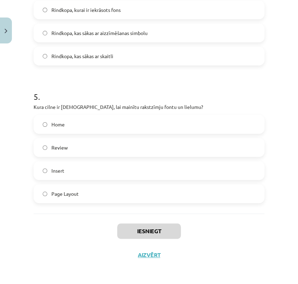
click at [78, 219] on div "Iesniegt Aizvērt" at bounding box center [149, 237] width 231 height 49
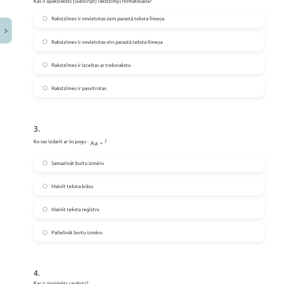
scroll to position [316, 0]
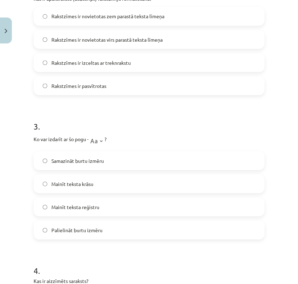
click at [130, 162] on label "Samazināt burtu izmēru" at bounding box center [148, 159] width 229 height 17
click at [126, 177] on label "Mainīt teksta krāsu" at bounding box center [148, 182] width 229 height 17
click at [117, 204] on label "Mainīt teksta reģistru" at bounding box center [148, 206] width 229 height 17
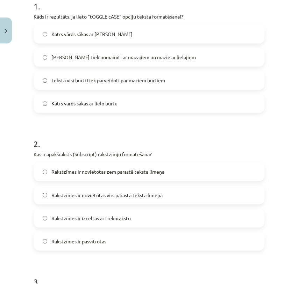
scroll to position [122, 0]
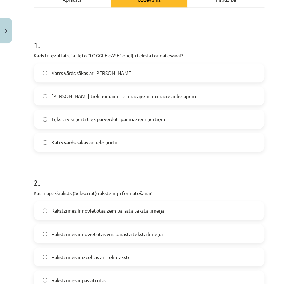
click at [146, 93] on span "Lielie burti tiek nomainīti ar mazajiem un mazie ar lielajiem" at bounding box center [123, 95] width 144 height 7
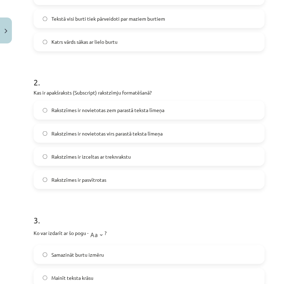
scroll to position [239, 0]
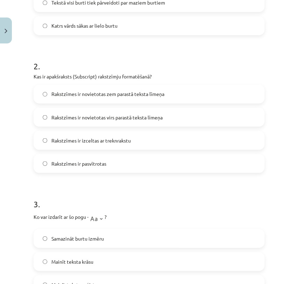
click at [124, 114] on span "Rakstzīmes ir novietotas virs parastā teksta līmeņa" at bounding box center [106, 116] width 111 height 7
click at [121, 101] on label "Rakstzīmes ir novietotas zem parastā teksta līmeņa" at bounding box center [148, 93] width 229 height 17
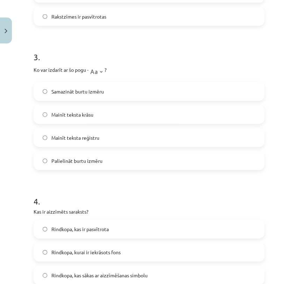
scroll to position [433, 0]
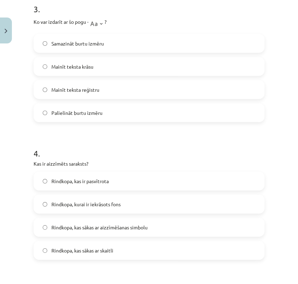
click at [85, 109] on span "Palielināt burtu izmēru" at bounding box center [76, 112] width 51 height 7
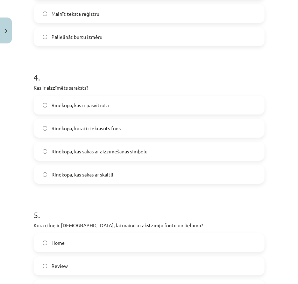
scroll to position [511, 0]
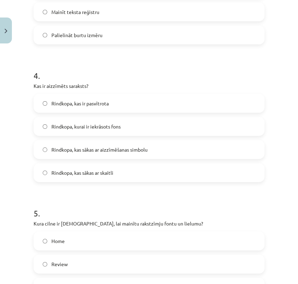
click at [167, 147] on label "Rindkopa, kas sākas ar aizzīmēšanas simbolu" at bounding box center [148, 149] width 229 height 17
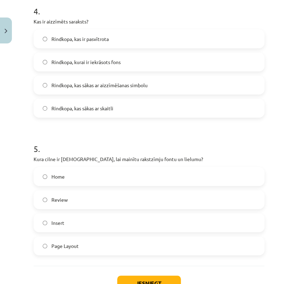
scroll to position [588, 0]
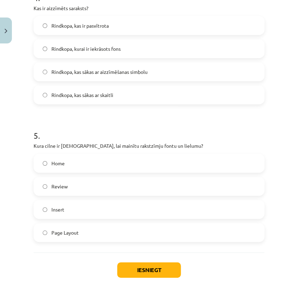
click at [131, 163] on label "Home" at bounding box center [148, 162] width 229 height 17
click at [167, 273] on button "Iesniegt" at bounding box center [149, 269] width 64 height 15
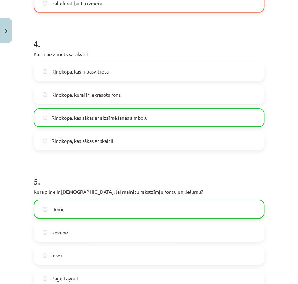
scroll to position [433, 0]
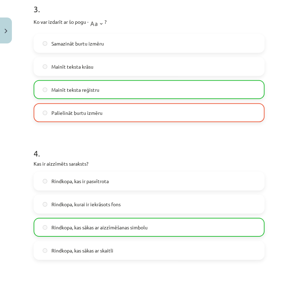
click at [147, 90] on label "Mainīt teksta reģistru" at bounding box center [148, 89] width 229 height 17
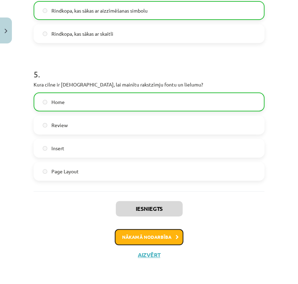
click at [139, 230] on button "Nākamā nodarbība" at bounding box center [149, 237] width 69 height 16
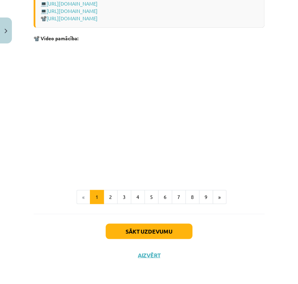
scroll to position [1523, 0]
click at [143, 232] on button "Sākt uzdevumu" at bounding box center [149, 230] width 87 height 15
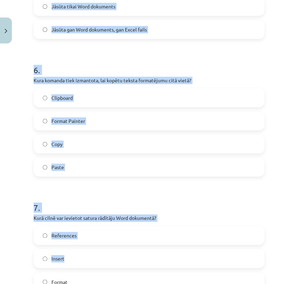
scroll to position [850, 0]
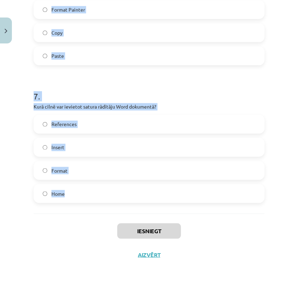
drag, startPoint x: 30, startPoint y: 174, endPoint x: 118, endPoint y: 181, distance: 88.5
copy form "Ko var ievietot Word kājenē? Tikai lapaspušu numurus Visu, izņemot attēlus Lapa…"
click at [252, 92] on h1 "7 ." at bounding box center [149, 90] width 231 height 22
click at [251, 93] on h1 "7 ." at bounding box center [149, 90] width 231 height 22
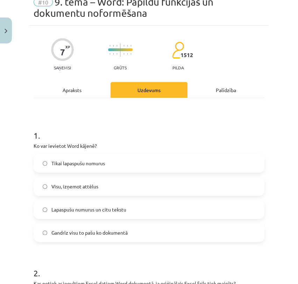
scroll to position [0, 0]
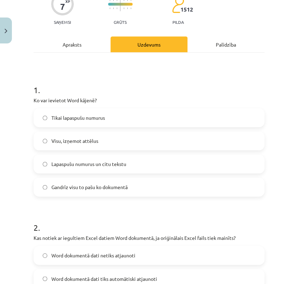
click at [77, 189] on span "Gandrīz visu to pašu ko dokumentā" at bounding box center [89, 186] width 76 height 7
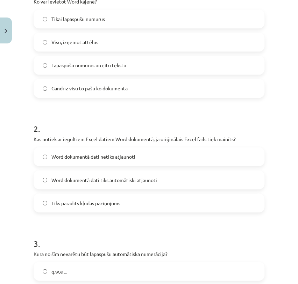
scroll to position [233, 0]
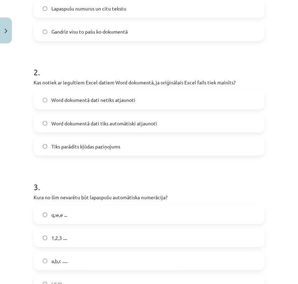
click at [99, 104] on label "Word dokumentā dati netiks atjaunoti" at bounding box center [148, 99] width 229 height 17
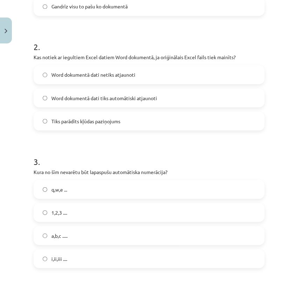
scroll to position [272, 0]
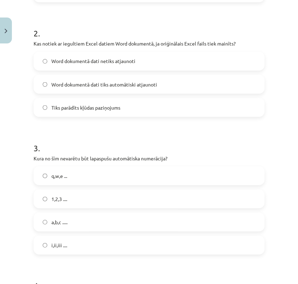
click at [133, 198] on label "1,2,3 ...." at bounding box center [148, 198] width 229 height 17
click at [114, 177] on label "q,w,e ..." at bounding box center [148, 174] width 229 height 17
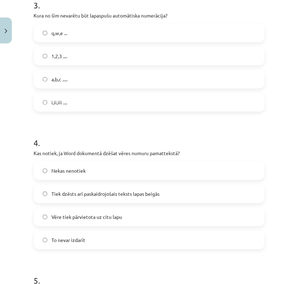
scroll to position [427, 0]
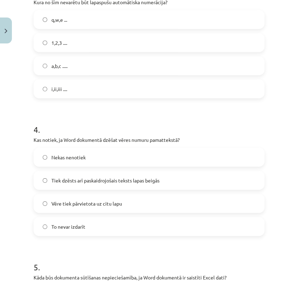
click at [114, 177] on span "Tiek dzēsts arī paskaidrojošais teksts lapas beigās" at bounding box center [105, 180] width 108 height 7
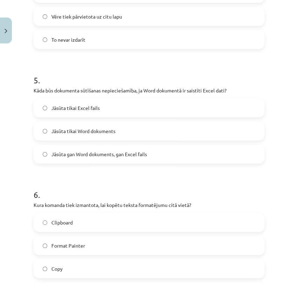
scroll to position [621, 0]
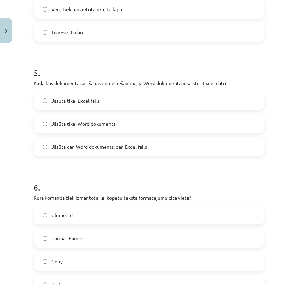
click at [83, 127] on label "Jāsūta tikai Word dokuments" at bounding box center [148, 123] width 229 height 17
click at [77, 142] on label "Jāsūta gan Word dokuments, gan Excel fails" at bounding box center [148, 146] width 229 height 17
click at [85, 124] on span "Jāsūta tikai Word dokuments" at bounding box center [83, 123] width 64 height 7
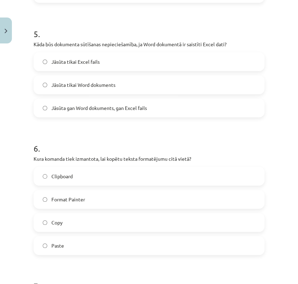
scroll to position [699, 0]
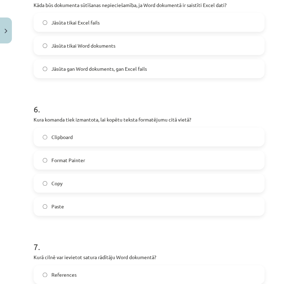
click at [102, 50] on label "Jāsūta tikai Word dokuments" at bounding box center [148, 45] width 229 height 17
drag, startPoint x: 92, startPoint y: 63, endPoint x: 90, endPoint y: 67, distance: 4.3
click at [90, 67] on div "Jāsūta tikai Excel fails Jāsūta tikai Word dokuments Jāsūta gan Word dokuments,…" at bounding box center [149, 45] width 231 height 65
click at [90, 67] on span "Jāsūta gan Word dokuments, gan Excel fails" at bounding box center [98, 68] width 95 height 7
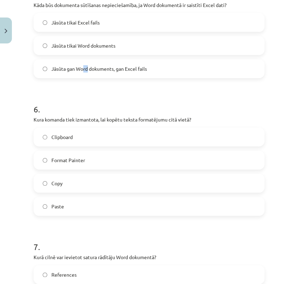
click at [84, 66] on span "Jāsūta gan Word dokuments, gan Excel fails" at bounding box center [98, 68] width 95 height 7
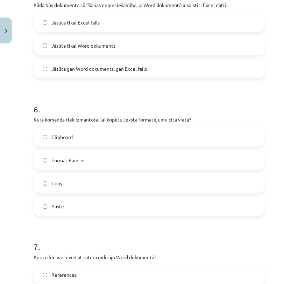
click at [64, 60] on label "Jāsūta gan Word dokuments, gan Excel fails" at bounding box center [148, 68] width 229 height 17
click at [62, 69] on span "Jāsūta gan Word dokuments, gan Excel fails" at bounding box center [98, 68] width 95 height 7
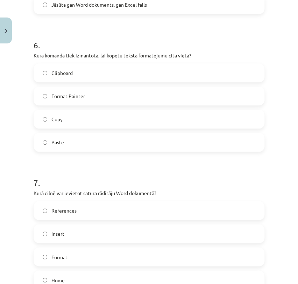
scroll to position [777, 0]
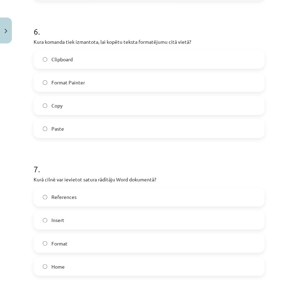
click at [89, 90] on label "Format Painter" at bounding box center [148, 81] width 229 height 17
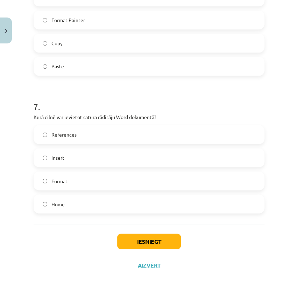
scroll to position [850, 0]
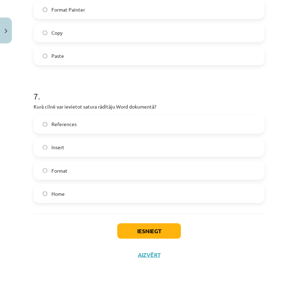
click at [71, 124] on span "References" at bounding box center [63, 123] width 25 height 7
click at [134, 226] on button "Iesniegt" at bounding box center [149, 230] width 64 height 15
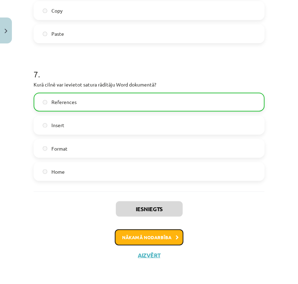
click at [157, 232] on button "Nākamā nodarbība" at bounding box center [149, 237] width 69 height 16
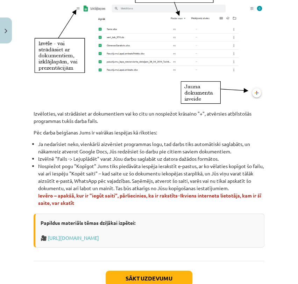
scroll to position [436, 0]
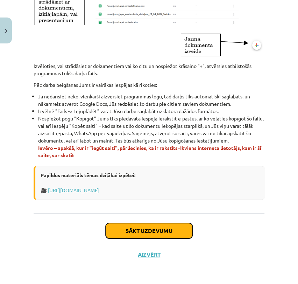
click at [138, 229] on button "Sākt uzdevumu" at bounding box center [149, 230] width 87 height 15
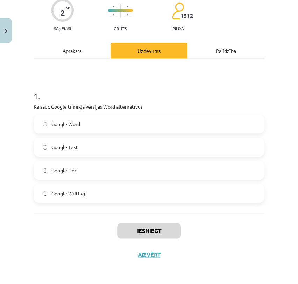
scroll to position [17, 0]
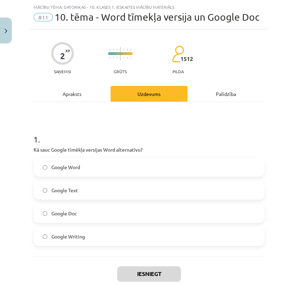
click at [101, 167] on label "Google Word" at bounding box center [148, 166] width 229 height 17
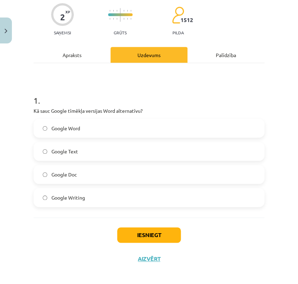
scroll to position [60, 0]
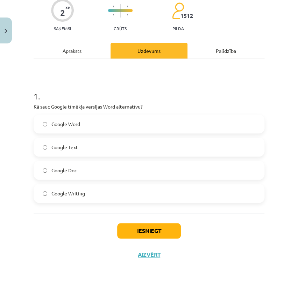
click at [101, 167] on label "Google Doc" at bounding box center [148, 169] width 229 height 17
click at [133, 229] on button "Iesniegt" at bounding box center [149, 230] width 64 height 15
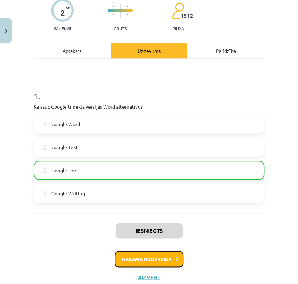
click at [132, 260] on button "Nākamā nodarbība" at bounding box center [149, 259] width 69 height 16
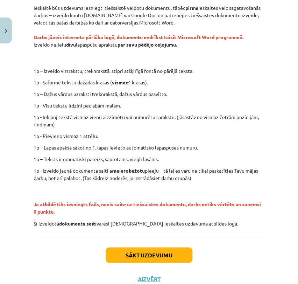
scroll to position [145, 0]
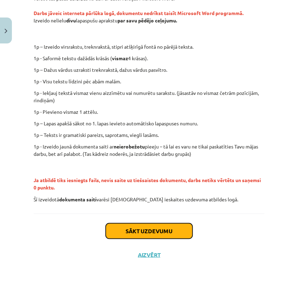
click at [149, 228] on button "Sākt uzdevumu" at bounding box center [149, 230] width 87 height 15
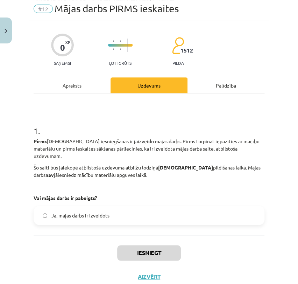
scroll to position [40, 0]
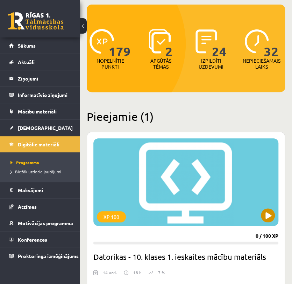
scroll to position [155, 0]
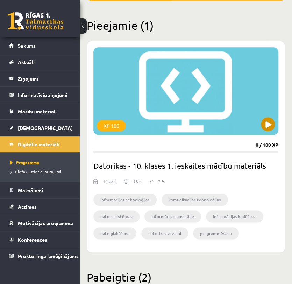
click at [218, 112] on div "XP 100" at bounding box center [185, 90] width 185 height 87
click at [104, 122] on div "XP 100" at bounding box center [111, 125] width 29 height 11
click at [112, 121] on div "XP 100" at bounding box center [111, 125] width 29 height 11
click at [190, 107] on div "XP 100" at bounding box center [185, 90] width 185 height 87
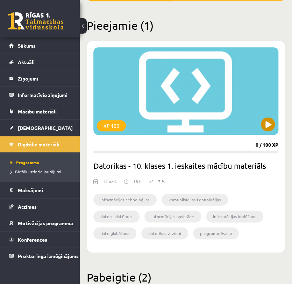
click at [190, 107] on div "XP 100" at bounding box center [185, 90] width 185 height 87
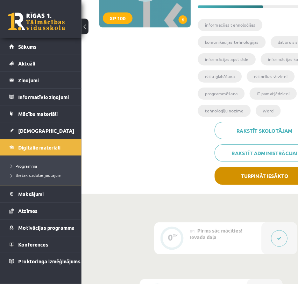
scroll to position [116, 0]
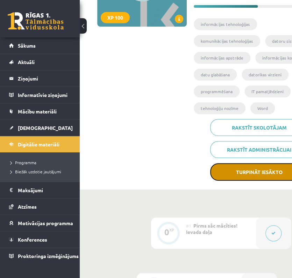
click at [242, 163] on button "Turpināt iesākto" at bounding box center [259, 171] width 98 height 17
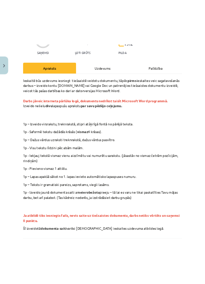
scroll to position [78, 0]
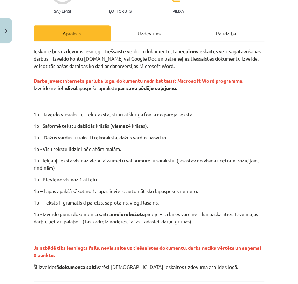
drag, startPoint x: 246, startPoint y: 81, endPoint x: 257, endPoint y: 83, distance: 11.8
click at [243, 82] on strong "Darbs jāveic interneta pārlūka logā, dokumentu nedrīkst taisīt Microsoft Word p…" at bounding box center [139, 80] width 210 height 6
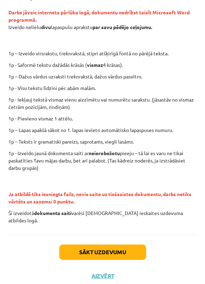
scroll to position [140, 0]
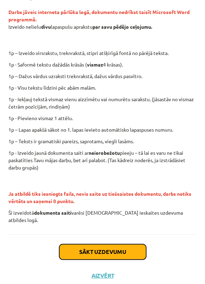
click at [114, 244] on button "Sākt uzdevumu" at bounding box center [102, 251] width 87 height 15
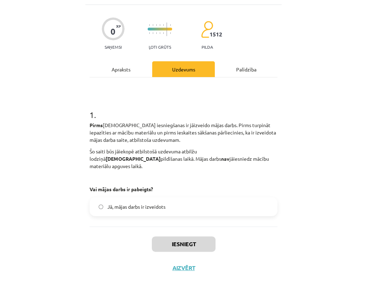
scroll to position [4, 0]
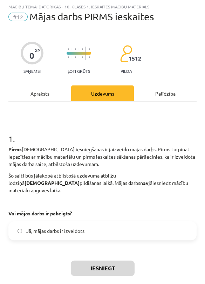
click at [84, 227] on label "Jā, mājas darbs ir izveidots" at bounding box center [102, 230] width 186 height 17
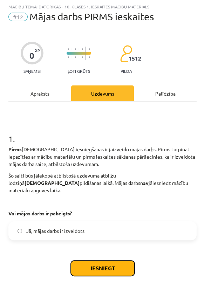
drag, startPoint x: 98, startPoint y: 259, endPoint x: 109, endPoint y: 256, distance: 11.6
click at [98, 260] on button "Iesniegt" at bounding box center [103, 267] width 64 height 15
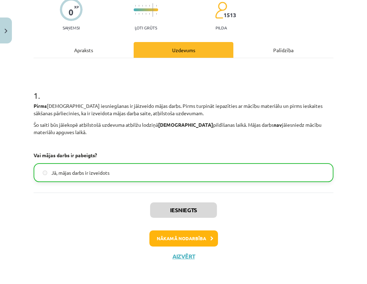
scroll to position [62, 0]
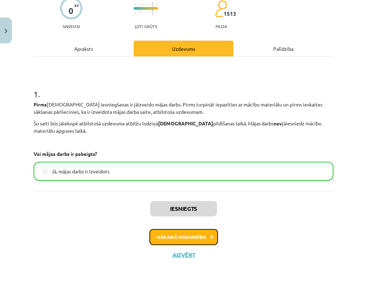
click at [190, 236] on button "Nākamā nodarbība" at bounding box center [183, 237] width 69 height 16
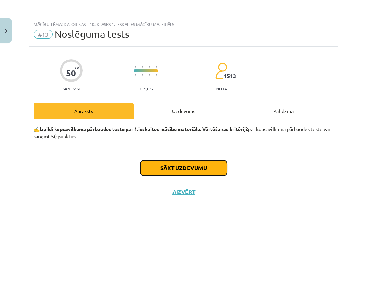
click at [181, 168] on button "Sākt uzdevumu" at bounding box center [183, 167] width 87 height 15
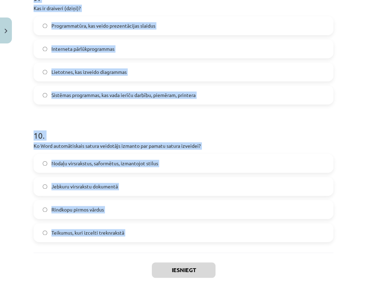
scroll to position [1284, 0]
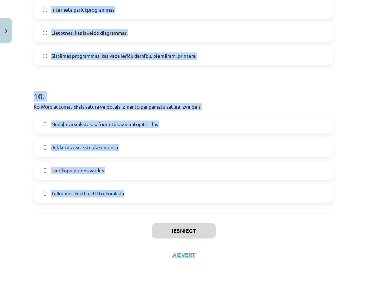
drag, startPoint x: 31, startPoint y: 166, endPoint x: 130, endPoint y: 209, distance: 108.2
copy form "Kas ir cietais disks (HDD)? Kompaktdisku paveids Mātes plates sastāvdaļa Brīvpi…"
click at [205, 88] on h1 "10 ." at bounding box center [184, 90] width 300 height 22
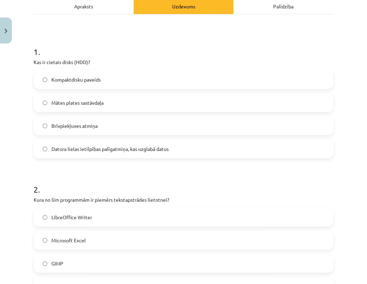
scroll to position [40, 0]
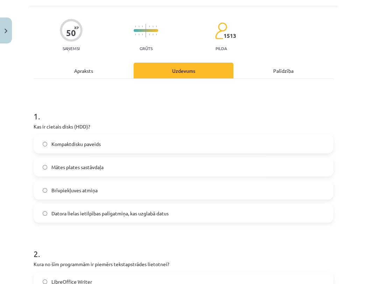
click at [117, 212] on span "Datora lielas ietilpības palīgatmiņa, kas uzglabā datus" at bounding box center [109, 212] width 117 height 7
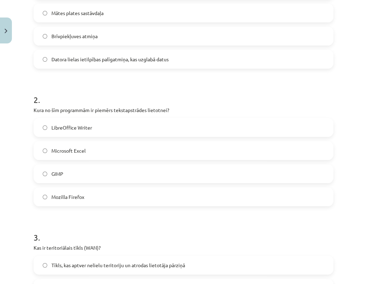
scroll to position [196, 0]
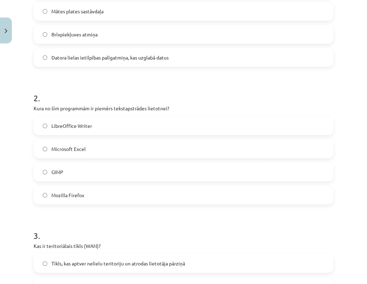
click at [110, 125] on label "LibreOffice Writer" at bounding box center [183, 125] width 298 height 17
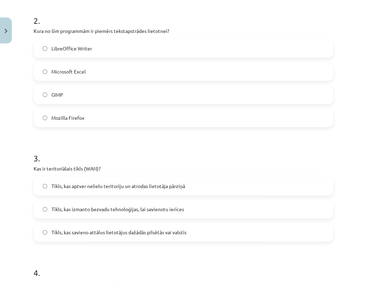
scroll to position [273, 0]
click at [164, 231] on span "Tīkls, kas savieno attālus lietotājus dažādās pilsētās vai valstīs" at bounding box center [118, 231] width 135 height 7
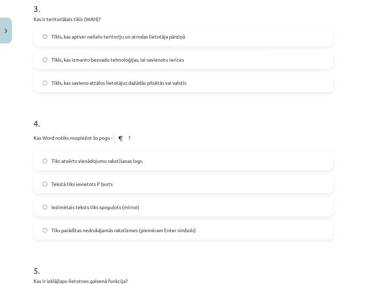
scroll to position [468, 0]
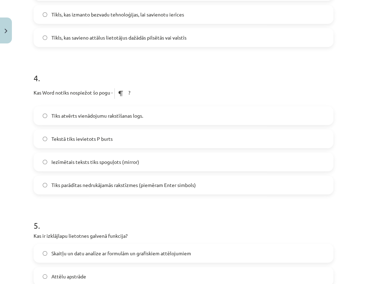
click at [133, 177] on label "Tiks parādītas nedrukājamās rakstīzmes (piemēram Enter simbols)" at bounding box center [183, 184] width 298 height 17
click at [132, 180] on label "Tiks parādītas nedrukājamās rakstīzmes (piemēram Enter simbols)" at bounding box center [183, 184] width 298 height 17
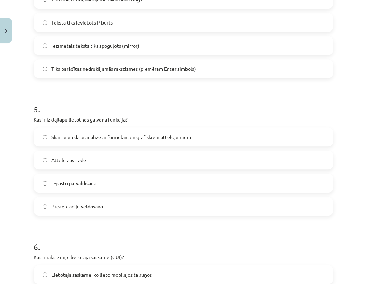
scroll to position [584, 0]
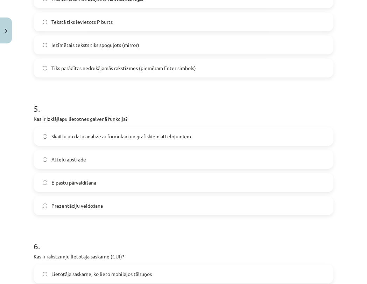
click at [123, 138] on span "Skaitļu un datu analīze ar formulām un grafiskiem attēlojumiem" at bounding box center [121, 136] width 140 height 7
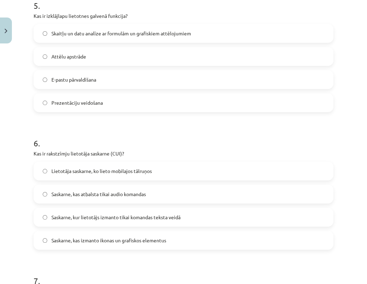
scroll to position [701, 0]
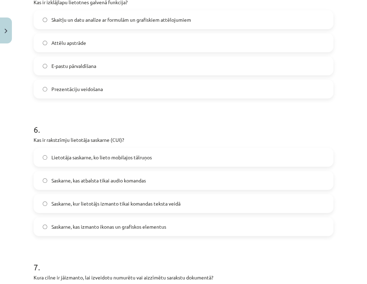
click at [147, 196] on label "Saskarne, kur lietotājs izmanto tikai komandas teksta veidā" at bounding box center [183, 202] width 298 height 17
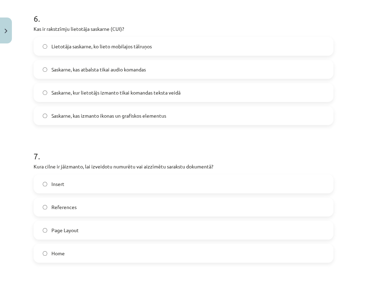
scroll to position [817, 0]
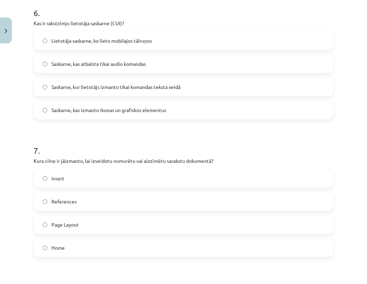
click at [72, 242] on label "Home" at bounding box center [183, 246] width 298 height 17
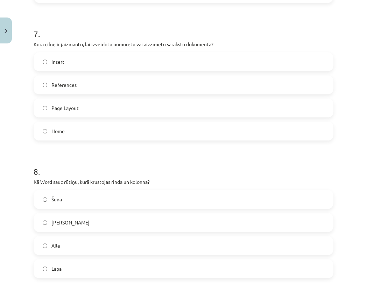
scroll to position [934, 0]
click at [119, 198] on label "Šūna" at bounding box center [183, 198] width 298 height 17
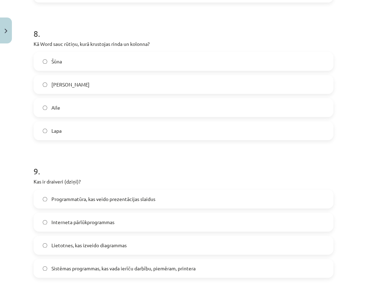
scroll to position [1089, 0]
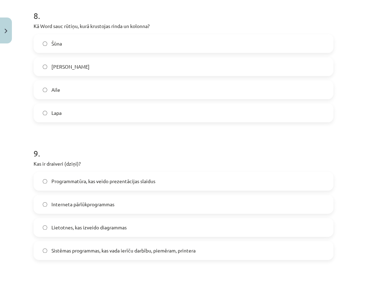
click at [188, 252] on span "Sistēmas programmas, kas vada ierīču darbību, piemēram, printera" at bounding box center [123, 250] width 144 height 7
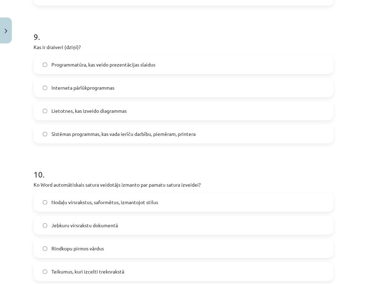
scroll to position [1284, 0]
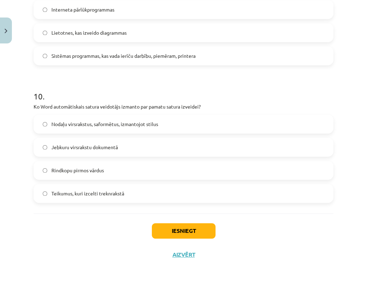
drag, startPoint x: 105, startPoint y: 126, endPoint x: 106, endPoint y: 134, distance: 8.1
click at [105, 129] on label "Nodaļu virsrakstus, saformētus, izmantojot stilus" at bounding box center [183, 123] width 298 height 17
click at [194, 233] on button "Iesniegt" at bounding box center [184, 230] width 64 height 15
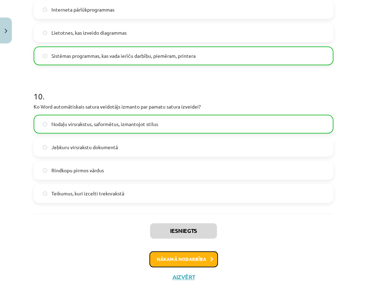
click at [197, 262] on button "Nākamā nodarbība" at bounding box center [183, 259] width 69 height 16
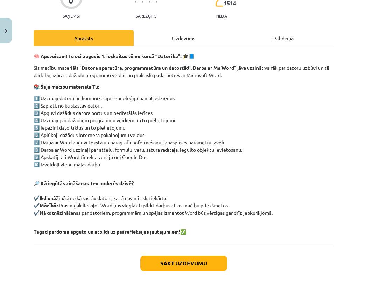
scroll to position [105, 0]
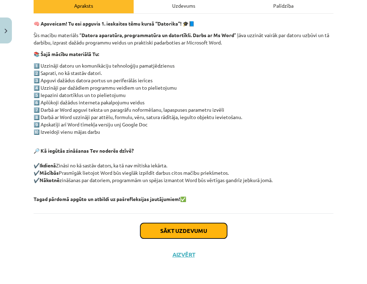
click at [167, 232] on button "Sākt uzdevumu" at bounding box center [183, 230] width 87 height 15
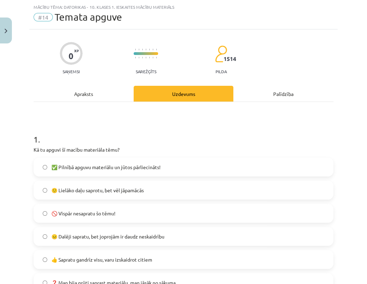
scroll to position [95, 0]
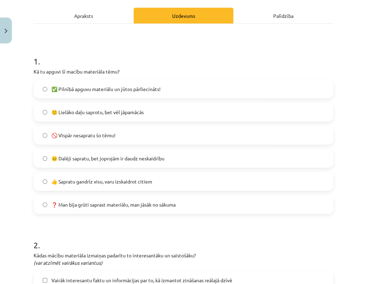
click at [106, 180] on span "👍 Sapratu gandrīz visu, varu izskaidrot citiem" at bounding box center [101, 181] width 101 height 7
click at [109, 158] on span "😐 Dalēji sapratu, bet joprojām ir daudz neskaidrību" at bounding box center [107, 158] width 113 height 7
click at [115, 113] on span "🙂 Lielāko daļu saprotu, bet vēl jāpamācās" at bounding box center [97, 111] width 92 height 7
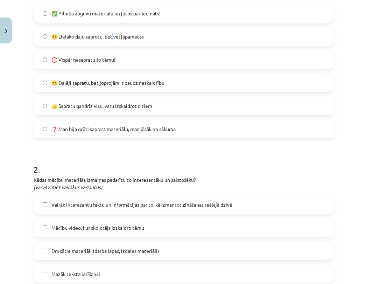
scroll to position [173, 0]
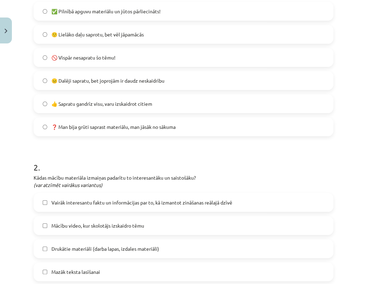
click at [44, 34] on label "🙂 Lielāko daļu saprotu, bet vēl jāpamācās" at bounding box center [183, 34] width 298 height 17
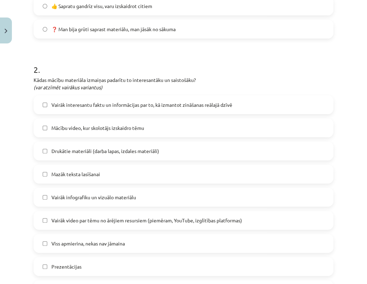
scroll to position [289, 0]
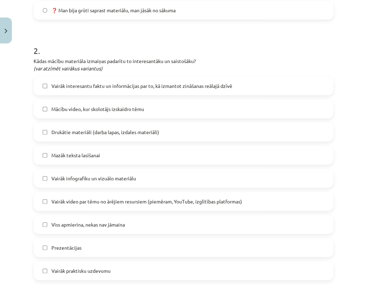
click at [104, 88] on span "Vairāk interesantu faktu un informācijas par to, kā izmantot zināšanas reālajā …" at bounding box center [141, 85] width 181 height 7
click at [90, 157] on span "Mazāk teksta lasīšanai" at bounding box center [75, 154] width 49 height 7
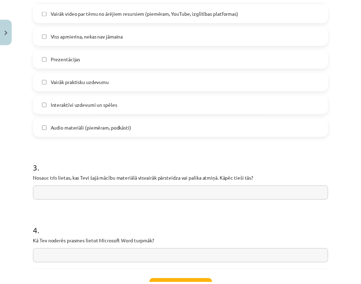
scroll to position [536, 0]
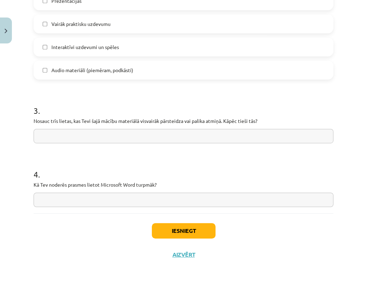
drag, startPoint x: 22, startPoint y: 119, endPoint x: 171, endPoint y: 125, distance: 149.8
click at [171, 125] on div "Mācību tēma: Datorikas - 10. klases 1. ieskaites mācību materiāls #14 Temata ap…" at bounding box center [183, 142] width 367 height 284
copy p
click at [160, 136] on input "text" at bounding box center [184, 136] width 300 height 14
paste input "**********"
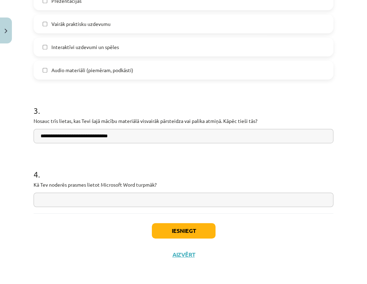
click at [186, 133] on input "**********" at bounding box center [184, 136] width 300 height 14
paste input "**********"
click at [126, 136] on input "**********" at bounding box center [184, 136] width 300 height 14
click at [124, 136] on input "**********" at bounding box center [184, 136] width 300 height 14
type input "**********"
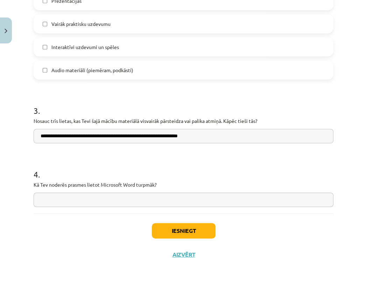
click at [129, 201] on input "text" at bounding box center [184, 199] width 300 height 14
drag, startPoint x: 158, startPoint y: 184, endPoint x: 30, endPoint y: 182, distance: 128.0
copy p "Kā Tev noderēs prasmes lietot Microsoft Word turpmāk?"
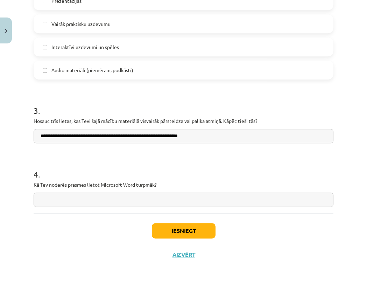
click at [156, 174] on h1 "4 ." at bounding box center [184, 168] width 300 height 22
click at [154, 199] on input "text" at bounding box center [184, 199] width 300 height 14
click at [100, 201] on input "text" at bounding box center [184, 199] width 300 height 14
click at [106, 201] on input "text" at bounding box center [184, 199] width 300 height 14
click at [107, 201] on input "text" at bounding box center [184, 199] width 300 height 14
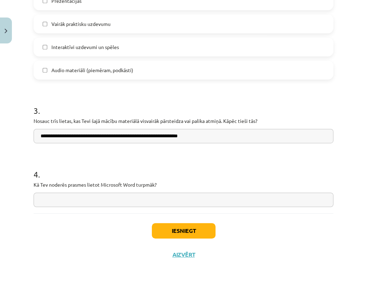
click at [202, 193] on input "text" at bounding box center [184, 199] width 300 height 14
paste input "**********"
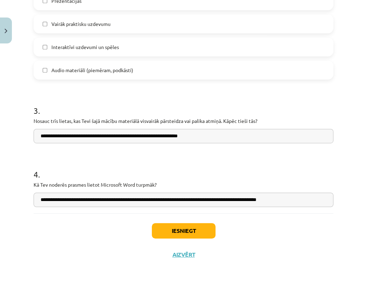
drag, startPoint x: 314, startPoint y: 200, endPoint x: 261, endPoint y: 200, distance: 53.5
click at [261, 200] on input "**********" at bounding box center [184, 199] width 300 height 14
type input "**********"
click at [277, 167] on h1 "4 ." at bounding box center [184, 168] width 300 height 22
click at [252, 167] on h1 "4 ." at bounding box center [184, 168] width 300 height 22
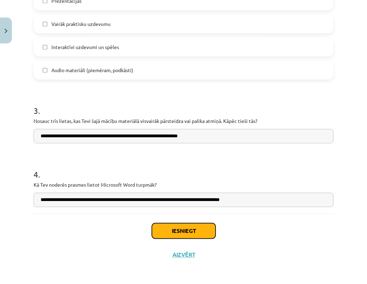
click at [199, 234] on button "Iesniegt" at bounding box center [184, 230] width 64 height 15
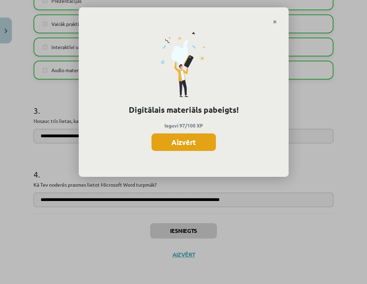
click at [188, 147] on button "Aizvērt" at bounding box center [183, 141] width 64 height 17
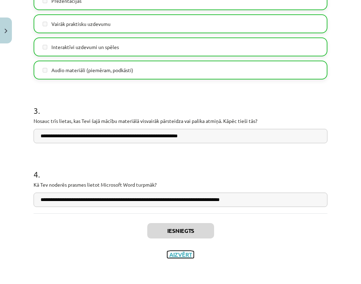
click at [177, 251] on button "Aizvērt" at bounding box center [180, 254] width 27 height 7
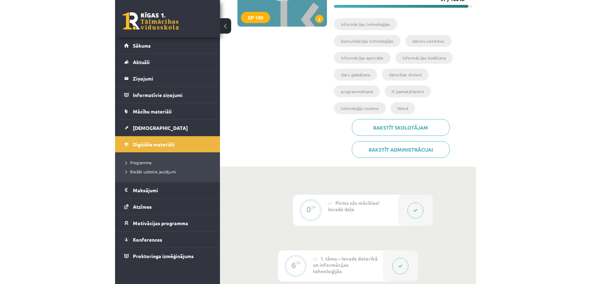
scroll to position [0, 0]
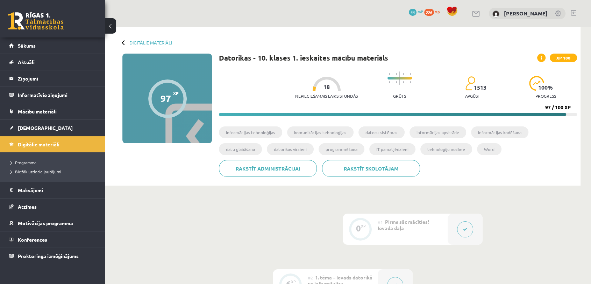
click at [43, 141] on span "Digitālie materiāli" at bounding box center [39, 144] width 42 height 6
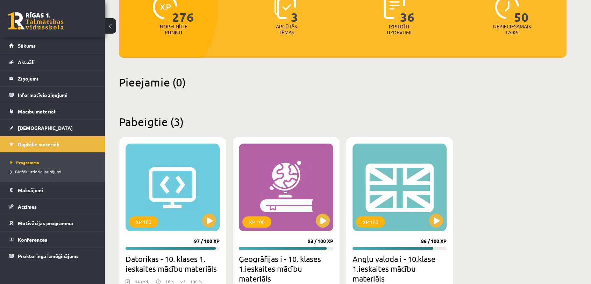
scroll to position [116, 0]
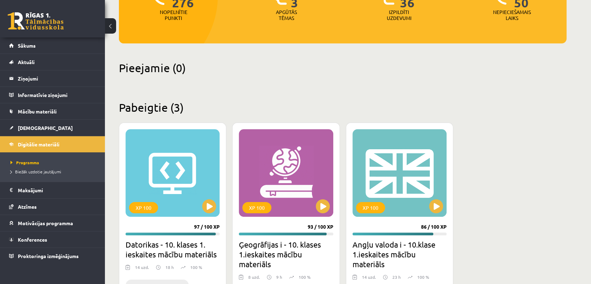
click at [161, 73] on h2 "Pieejamie (0)" at bounding box center [343, 68] width 448 height 14
drag, startPoint x: 185, startPoint y: 74, endPoint x: 202, endPoint y: 74, distance: 17.5
click at [198, 74] on div "Pieejamie (0)" at bounding box center [343, 72] width 448 height 22
click at [215, 74] on h2 "Pieejamie (0)" at bounding box center [343, 68] width 448 height 14
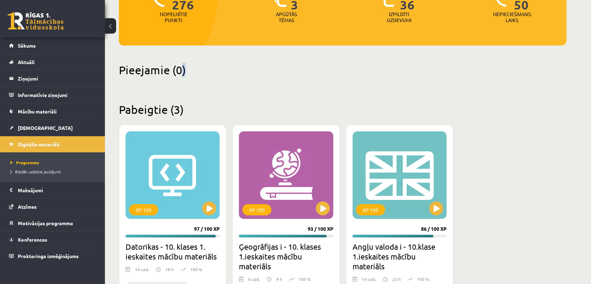
scroll to position [78, 0]
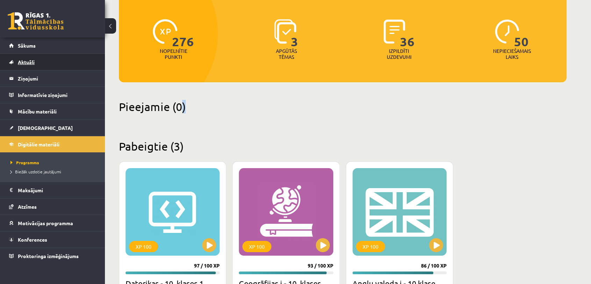
click at [38, 55] on link "Aktuāli" at bounding box center [52, 62] width 87 height 16
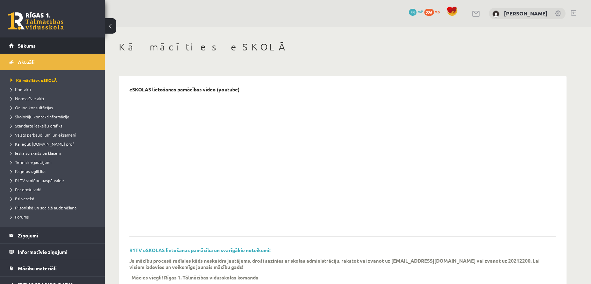
click at [31, 44] on span "Sākums" at bounding box center [27, 45] width 18 height 6
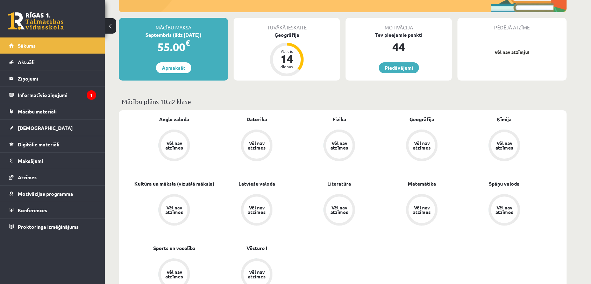
scroll to position [155, 0]
click at [35, 130] on link "[DEMOGRAPHIC_DATA]" at bounding box center [52, 128] width 87 height 16
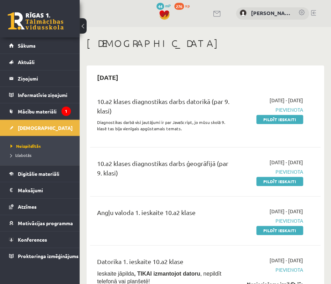
drag, startPoint x: 250, startPoint y: 86, endPoint x: 261, endPoint y: 79, distance: 12.6
drag, startPoint x: 261, startPoint y: 79, endPoint x: 251, endPoint y: 51, distance: 29.7
click at [251, 51] on div "[DEMOGRAPHIC_DATA]" at bounding box center [206, 44] width 238 height 14
drag, startPoint x: 290, startPoint y: 179, endPoint x: 207, endPoint y: 42, distance: 159.9
click at [290, 179] on link "Pildīt ieskaiti" at bounding box center [280, 181] width 47 height 9
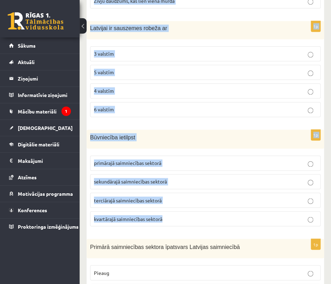
scroll to position [971, 0]
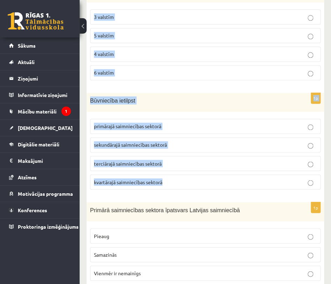
drag, startPoint x: 90, startPoint y: 165, endPoint x: 201, endPoint y: 173, distance: 111.5
copy form "Kura ir nozīmīgākā (pēc saražotās produkcijas vērtības) lauksaimniecības nozare…"
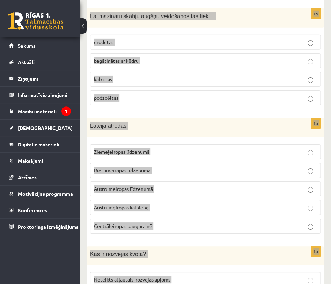
scroll to position [544, 0]
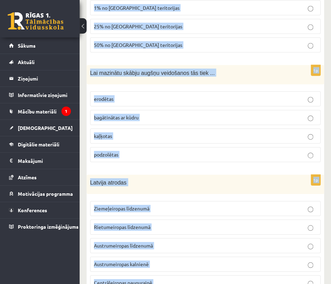
click at [195, 178] on p "Latvija atrodas" at bounding box center [188, 182] width 196 height 8
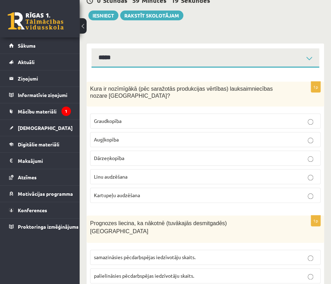
scroll to position [0, 0]
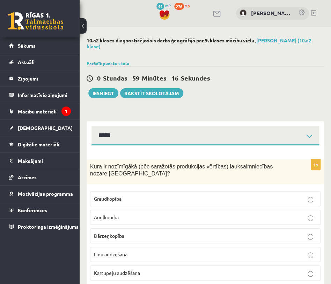
click at [169, 191] on fieldset "Graudkopība Augļkopība Dārzeņkopība Linu audzēšana Kartupeļu audzēšana" at bounding box center [205, 234] width 231 height 95
click at [169, 191] on label "Graudkopība" at bounding box center [205, 198] width 231 height 15
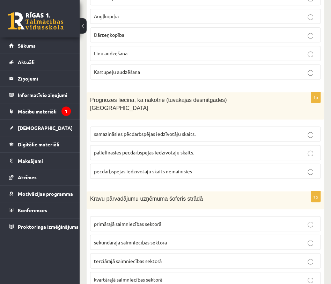
scroll to position [155, 0]
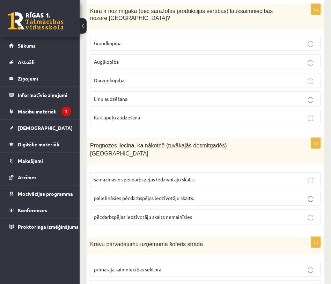
click at [172, 176] on span "samazināsies pēcdarbspējas iedzīvotāju skaits." at bounding box center [145, 179] width 102 height 6
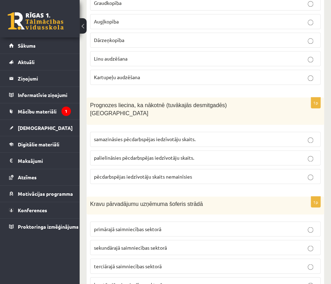
scroll to position [233, 0]
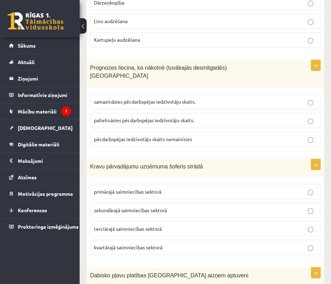
click at [143, 221] on label "terciārajā saimniecības sektorā" at bounding box center [205, 228] width 231 height 15
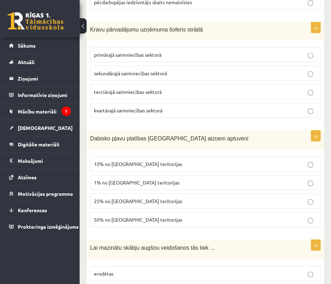
scroll to position [388, 0]
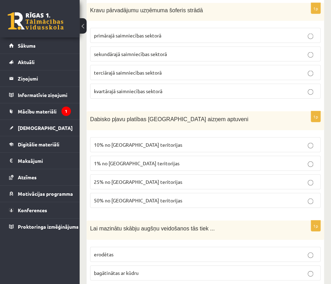
click at [166, 141] on p "10% no [GEOGRAPHIC_DATA] teritorijas" at bounding box center [205, 144] width 223 height 7
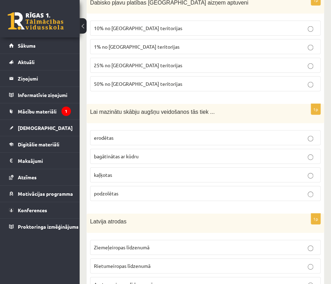
scroll to position [427, 0]
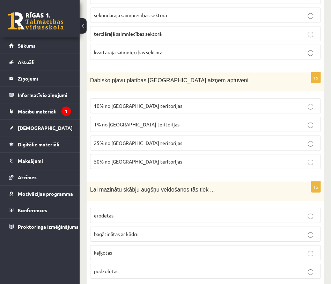
click at [188, 139] on p "25% no [GEOGRAPHIC_DATA] teritorijas" at bounding box center [205, 142] width 223 height 7
click at [202, 102] on p "10% no [GEOGRAPHIC_DATA] teritorijas" at bounding box center [205, 105] width 223 height 7
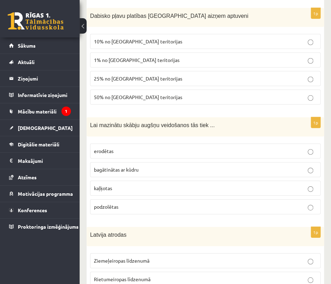
scroll to position [505, 0]
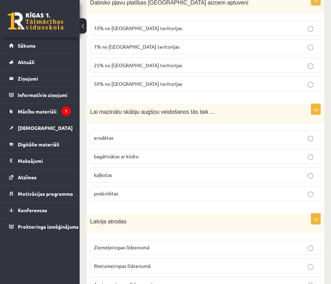
click at [141, 171] on p "kaļķotas" at bounding box center [205, 174] width 223 height 7
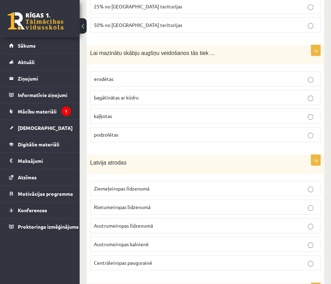
scroll to position [583, 0]
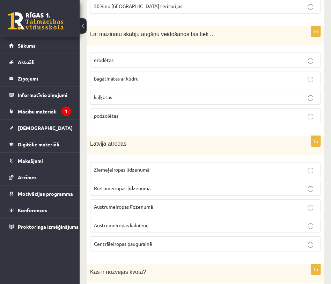
click at [141, 166] on p "Ziemeļeiropas līdzenumā" at bounding box center [205, 169] width 223 height 7
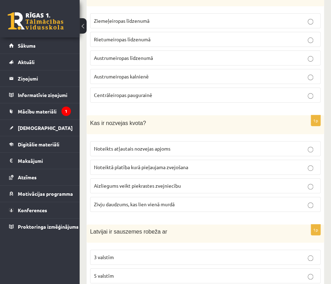
scroll to position [777, 0]
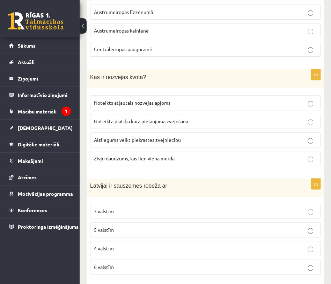
click at [183, 99] on p "Noteikts atļautais nozvejas apjoms" at bounding box center [205, 102] width 223 height 7
click at [179, 118] on span "Noteiktā platība kurā pieļaujama zvejošana" at bounding box center [141, 121] width 94 height 6
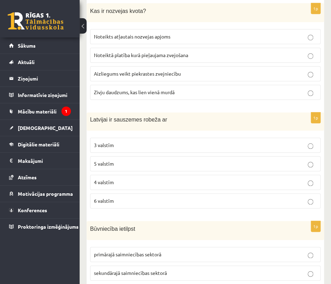
scroll to position [855, 0]
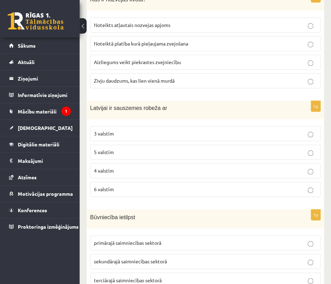
click at [165, 167] on p "4 valstīm" at bounding box center [205, 170] width 223 height 7
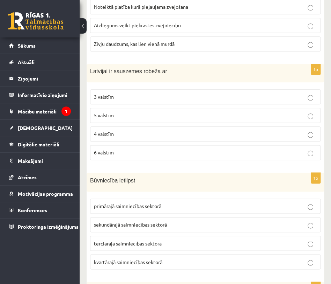
scroll to position [932, 0]
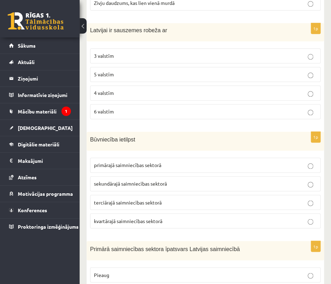
click at [167, 180] on p "sekundārajā saimniecības sektorā" at bounding box center [205, 183] width 223 height 7
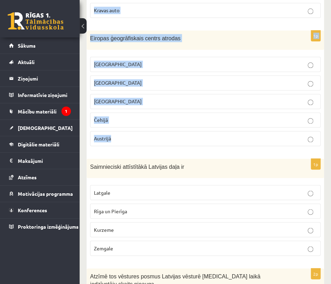
scroll to position [3278, 0]
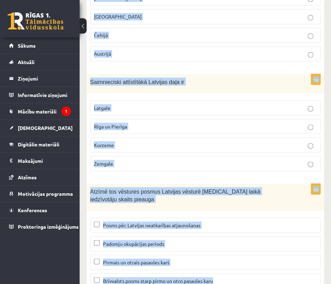
drag, startPoint x: 89, startPoint y: 45, endPoint x: 262, endPoint y: 236, distance: 258.0
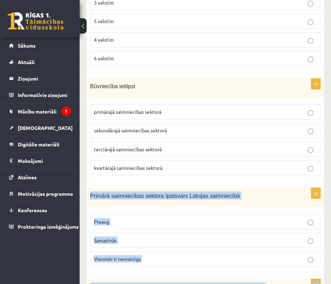
scroll to position [947, 0]
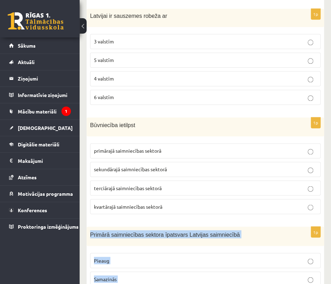
click at [258, 226] on div "Primārā saimniecības sektora īpatsvars Latvijas saimniecībā" at bounding box center [206, 235] width 238 height 19
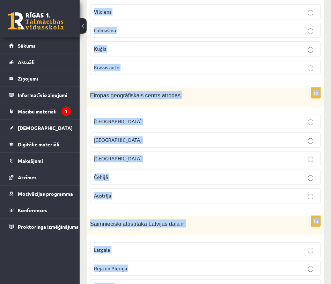
scroll to position [3278, 0]
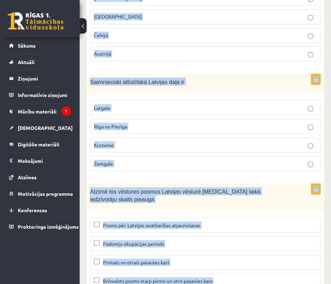
drag, startPoint x: 91, startPoint y: 146, endPoint x: 297, endPoint y: 301, distance: 258.1
copy form "Primārā saimniecības sektora īpatsvars Latvijas saimniecībā Pieaug Samazinās Vi…"
click at [299, 183] on div "Atzīmē tos vēstures posmus Latvijas vēsturē [MEDICAL_DATA] laikā iedzīvotāju sk…" at bounding box center [206, 196] width 238 height 27
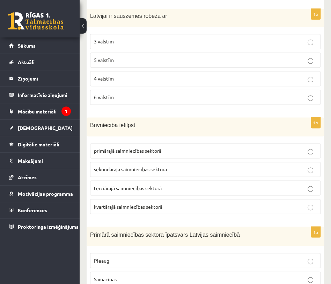
scroll to position [1024, 0]
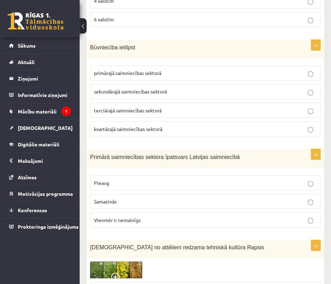
click at [143, 197] on p "Samazinās" at bounding box center [205, 200] width 223 height 7
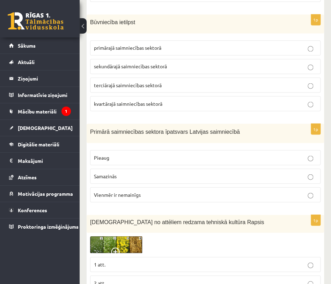
scroll to position [1063, 0]
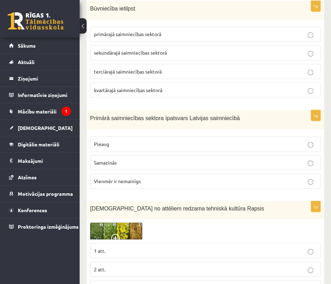
click at [117, 222] on img at bounding box center [116, 230] width 52 height 17
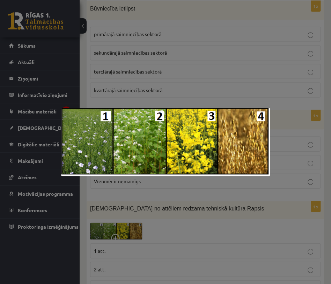
click at [177, 198] on div at bounding box center [165, 142] width 331 height 284
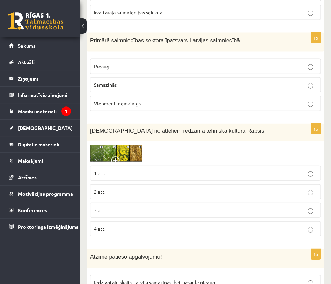
scroll to position [1141, 0]
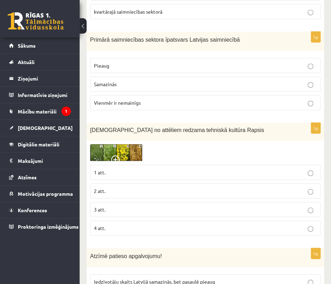
click at [144, 206] on p "3 att." at bounding box center [205, 209] width 223 height 7
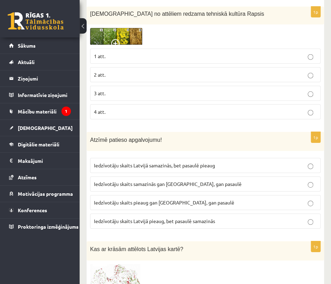
scroll to position [1257, 0]
click at [143, 162] on span "Iedzīvotāju skaits Latvijā samazinās, bet pasaulē pieaug" at bounding box center [154, 165] width 121 height 6
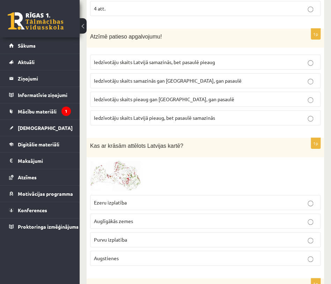
scroll to position [1374, 0]
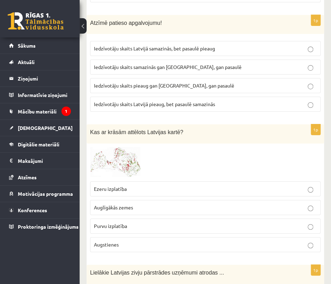
click at [135, 154] on img at bounding box center [116, 162] width 52 height 31
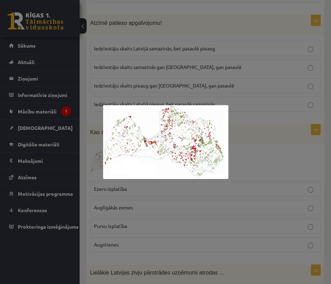
click at [261, 141] on div at bounding box center [165, 142] width 331 height 284
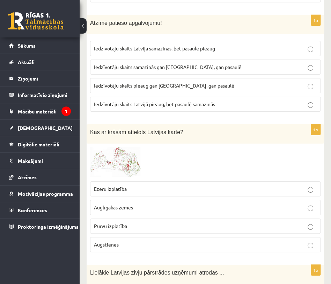
click at [145, 200] on label "Auglīgākās zemes" at bounding box center [205, 207] width 231 height 15
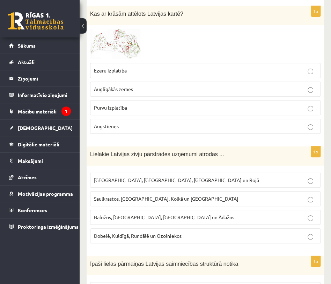
scroll to position [1529, 0]
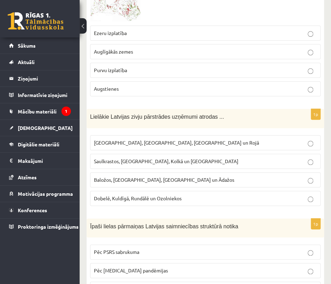
click at [159, 139] on span "[GEOGRAPHIC_DATA], [GEOGRAPHIC_DATA], [GEOGRAPHIC_DATA] un Rojā" at bounding box center [176, 142] width 165 height 6
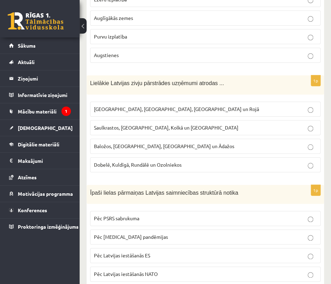
scroll to position [1646, 0]
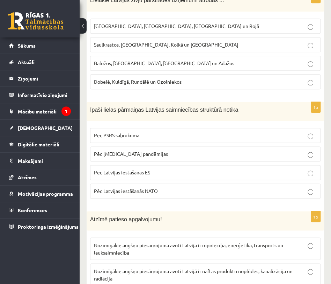
click at [138, 132] on span "Pēc PSRS sabrukuma" at bounding box center [116, 135] width 45 height 6
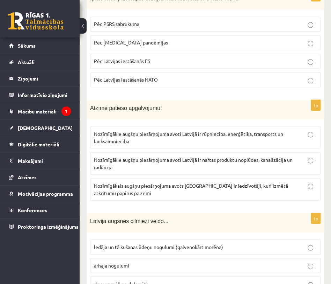
scroll to position [1724, 0]
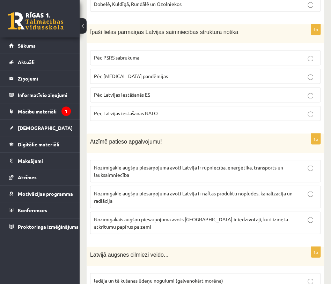
click at [172, 72] on p "Pēc [MEDICAL_DATA] pandēmijas" at bounding box center [205, 75] width 223 height 7
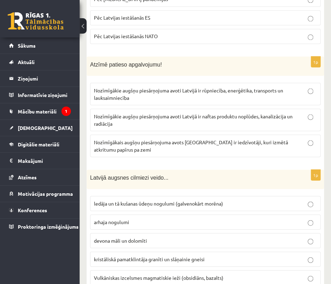
scroll to position [1801, 0]
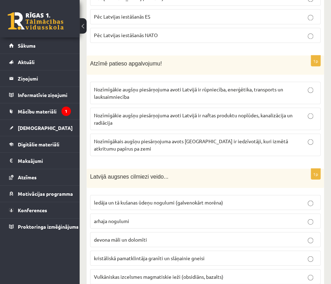
click at [166, 85] on p "Nozīmīgākie augšņu piesārņojuma avoti Latvijā ir rūpniecība, enerģētika, transp…" at bounding box center [205, 92] width 223 height 15
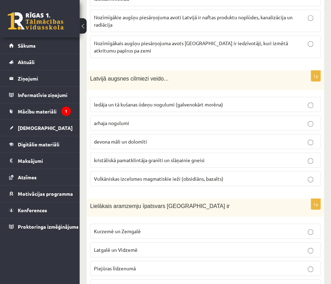
scroll to position [1918, 0]
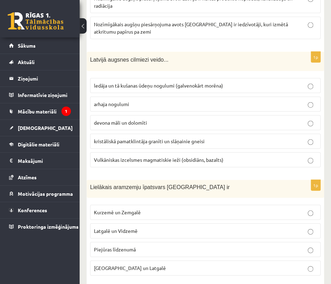
click at [167, 82] on span "ledāja un tā kušanas ūdeņu nogulumi (galvenokārt morēna)" at bounding box center [158, 85] width 129 height 6
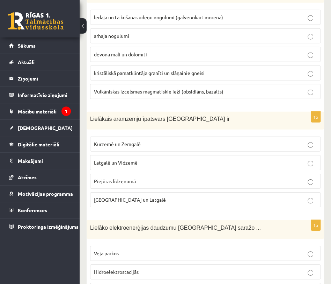
scroll to position [1996, 0]
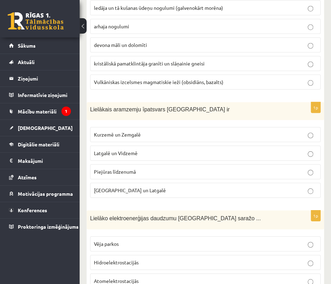
click at [155, 131] on p "Kurzemē un Zemgalē" at bounding box center [205, 134] width 223 height 7
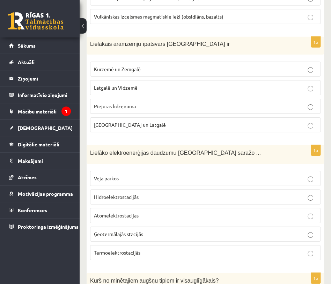
scroll to position [2073, 0]
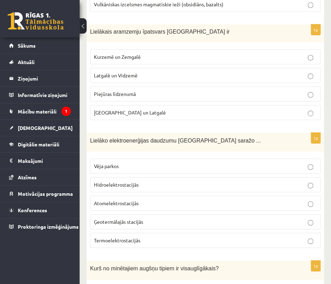
click at [140, 181] on p "Hidroelektrostacijās" at bounding box center [205, 184] width 223 height 7
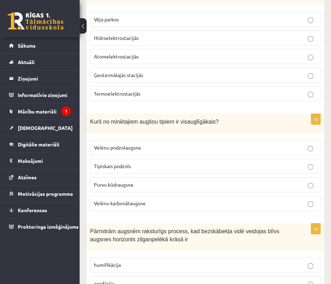
scroll to position [2229, 0]
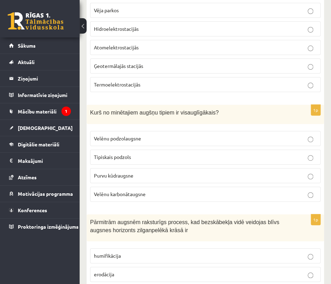
click at [187, 131] on label "Velēnu podzolaugsne" at bounding box center [205, 138] width 231 height 15
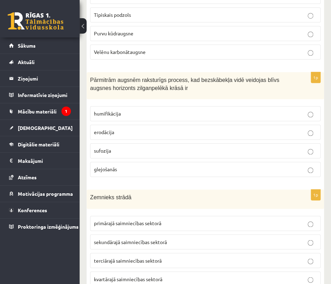
scroll to position [2384, 0]
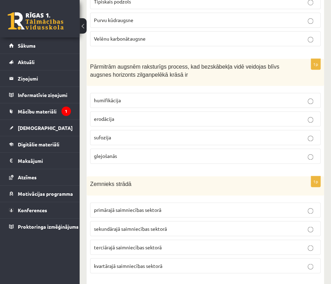
click at [129, 129] on fieldset "humifikācija erodācija sufozija glejošanās" at bounding box center [205, 127] width 231 height 76
click at [130, 134] on p "sufozija" at bounding box center [205, 137] width 223 height 7
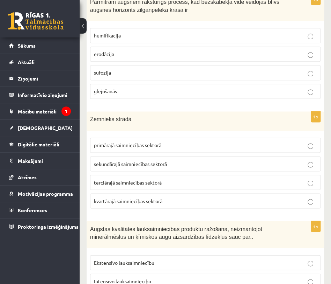
scroll to position [2462, 0]
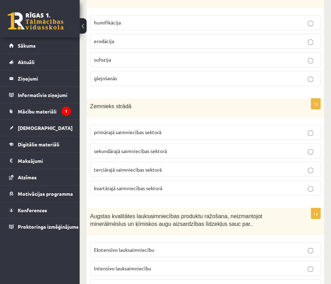
click at [159, 129] on span "primārajā saimniecības sektorā" at bounding box center [127, 132] width 67 height 6
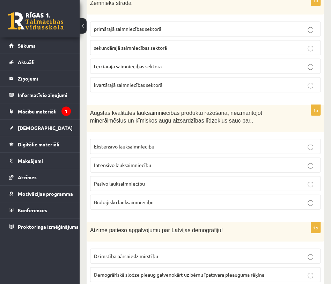
scroll to position [2578, 0]
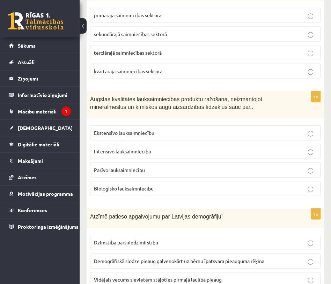
click at [143, 185] on span "Bioloģisko lauksaimniecību" at bounding box center [124, 188] width 60 height 6
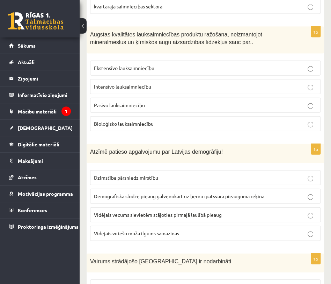
scroll to position [2656, 0]
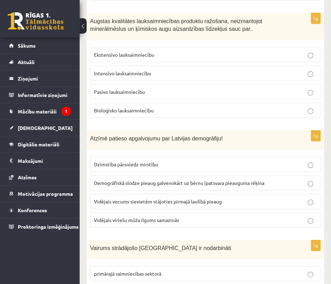
click at [129, 198] on span "Vidējais vecums sievietēm stājoties pirmajā laulībā pieaug" at bounding box center [158, 201] width 128 height 6
click at [146, 212] on div "1p Atzīmē patieso apgalvojumu par Latvijas demogrāfiju! Dzimstība pārsniedz mir…" at bounding box center [206, 181] width 238 height 102
click at [158, 216] on span "Vidējais vīriešu mūža ilgums samazinās" at bounding box center [136, 219] width 85 height 6
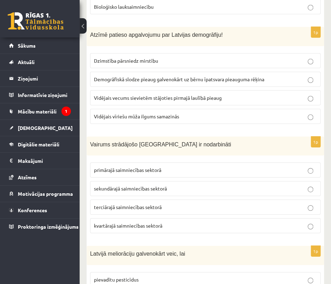
scroll to position [2773, 0]
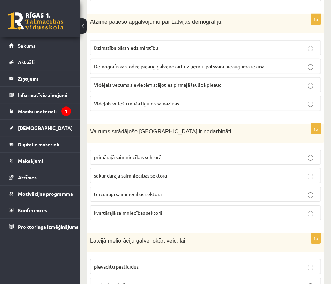
click at [116, 191] on span "terciārajā saimniecības sektorā" at bounding box center [128, 194] width 68 height 6
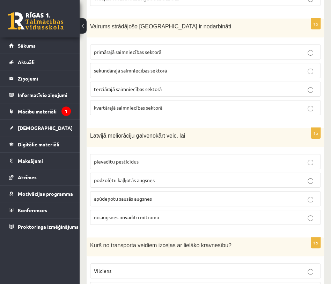
scroll to position [2889, 0]
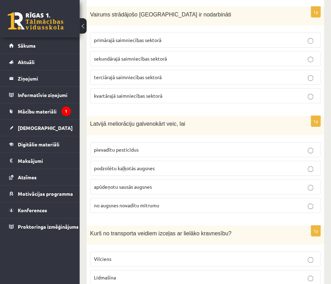
drag, startPoint x: 157, startPoint y: 157, endPoint x: 157, endPoint y: 161, distance: 3.8
click at [157, 160] on fieldset "pievadītu pesticīdus podzolētu kaļķotās augsnes apūdeņotu sausās augsnes no aug…" at bounding box center [205, 176] width 231 height 76
click at [143, 198] on label "no augsnes novadītu mitrumu" at bounding box center [205, 205] width 231 height 15
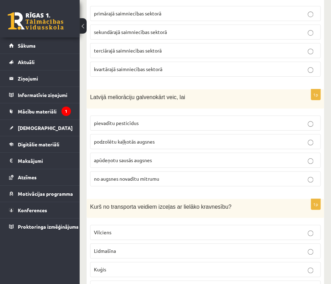
scroll to position [2928, 0]
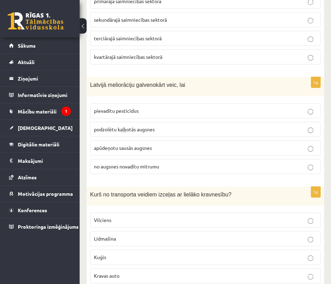
click at [139, 253] on p "Kuģis" at bounding box center [205, 256] width 223 height 7
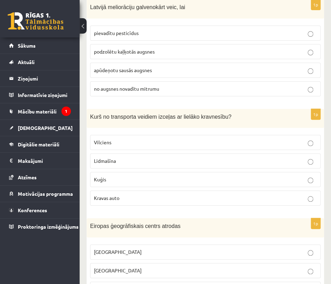
scroll to position [3083, 0]
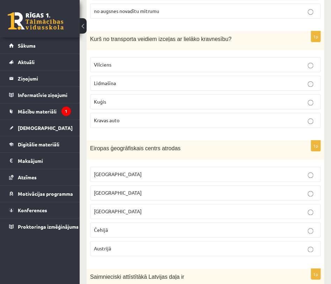
click at [150, 189] on p "[GEOGRAPHIC_DATA]" at bounding box center [205, 192] width 223 height 7
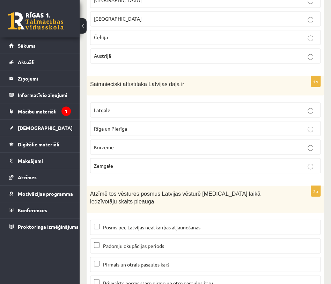
scroll to position [3278, 0]
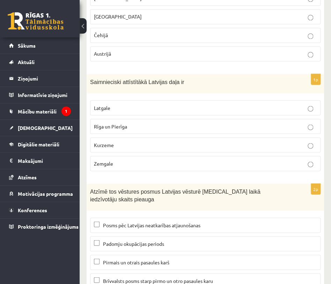
click at [150, 119] on label "Rīga un Pierīga" at bounding box center [205, 126] width 231 height 15
click at [154, 236] on label "Padomju okupācijas periods" at bounding box center [205, 243] width 231 height 15
click at [150, 240] on p "Padomju okupācijas periods" at bounding box center [205, 243] width 223 height 7
click at [157, 277] on span "Brīvvalsts posms starp pirmo un otro pasaules karu" at bounding box center [158, 280] width 110 height 6
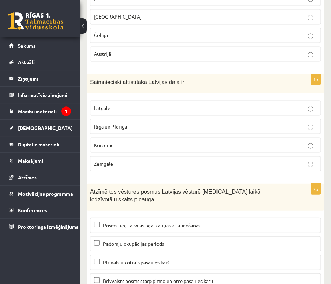
click at [167, 221] on span "Posms pēc Latvijas neatkarības atjaunošanas" at bounding box center [152, 224] width 98 height 6
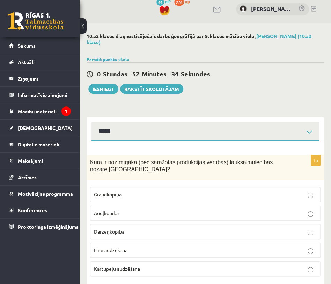
scroll to position [0, 0]
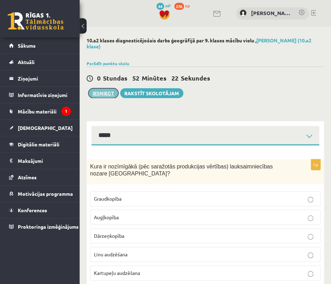
click at [114, 92] on button "Iesniegt" at bounding box center [103, 93] width 30 height 10
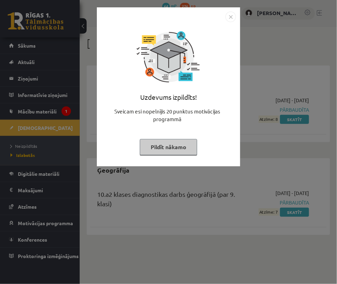
click at [177, 147] on button "Pildīt nākamo" at bounding box center [168, 147] width 57 height 16
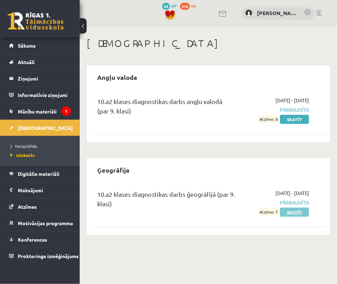
click at [292, 212] on link "Skatīt" at bounding box center [294, 211] width 29 height 9
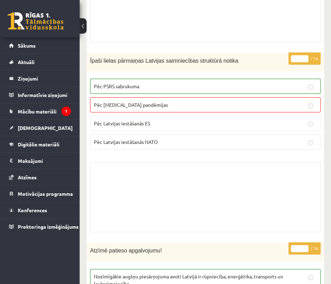
scroll to position [2875, 0]
